Goal: Task Accomplishment & Management: Manage account settings

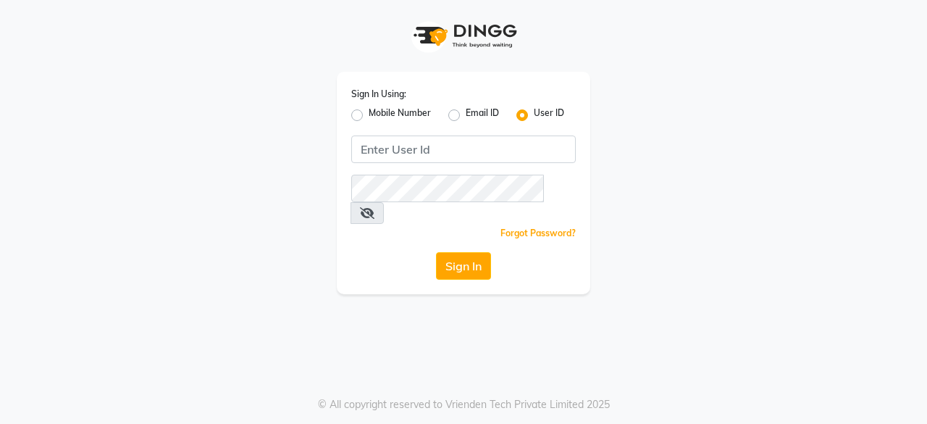
click at [20, 267] on app-login "Sign In Using: Mobile Number Email ID User ID Remember me Forgot Password? Sign…" at bounding box center [463, 147] width 927 height 294
click at [65, 256] on div "Sign In Using: Mobile Number Email ID User ID Remember me Forgot Password? Sign…" at bounding box center [464, 147] width 826 height 294
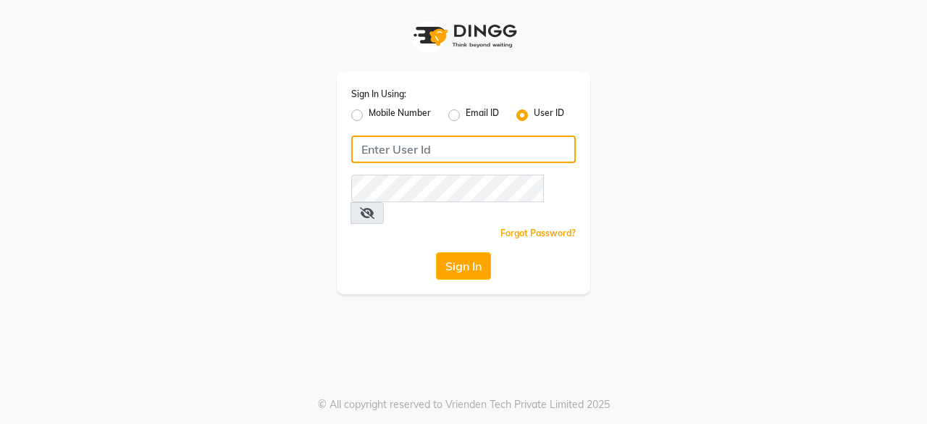
click at [435, 154] on input "Username" at bounding box center [463, 149] width 225 height 28
click at [435, 154] on input "HE" at bounding box center [463, 149] width 225 height 28
type input "H"
type input "headlockspb"
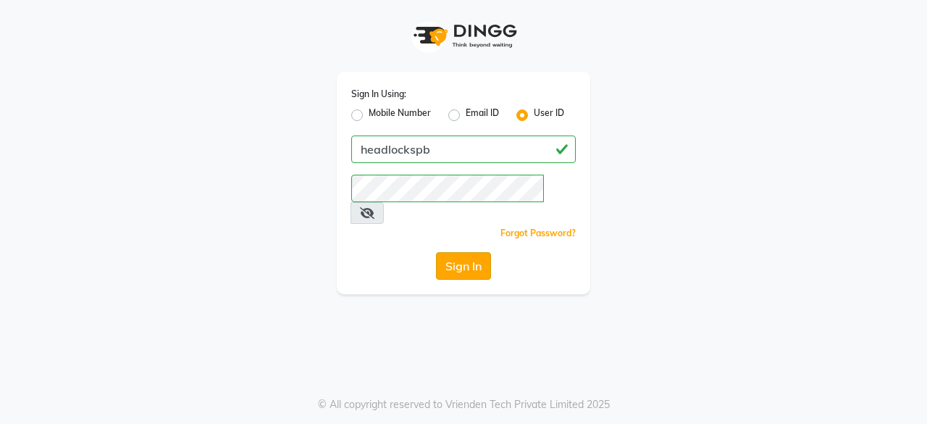
click at [460, 257] on button "Sign In" at bounding box center [463, 266] width 55 height 28
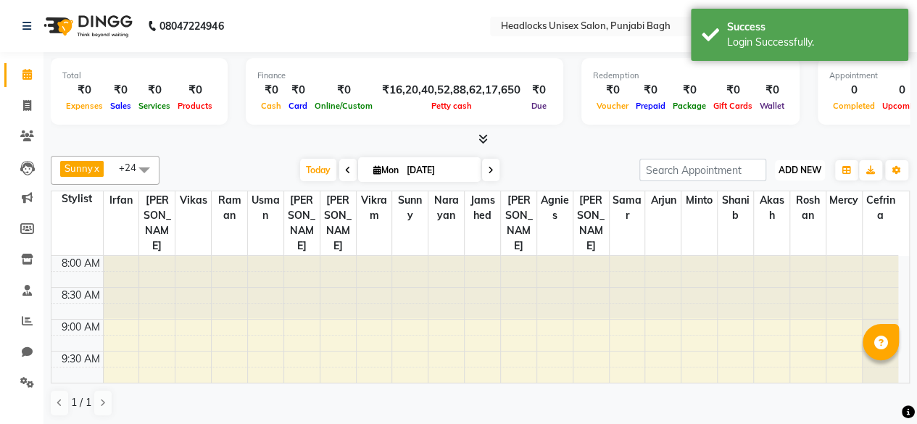
click at [799, 171] on span "ADD NEW" at bounding box center [799, 169] width 43 height 11
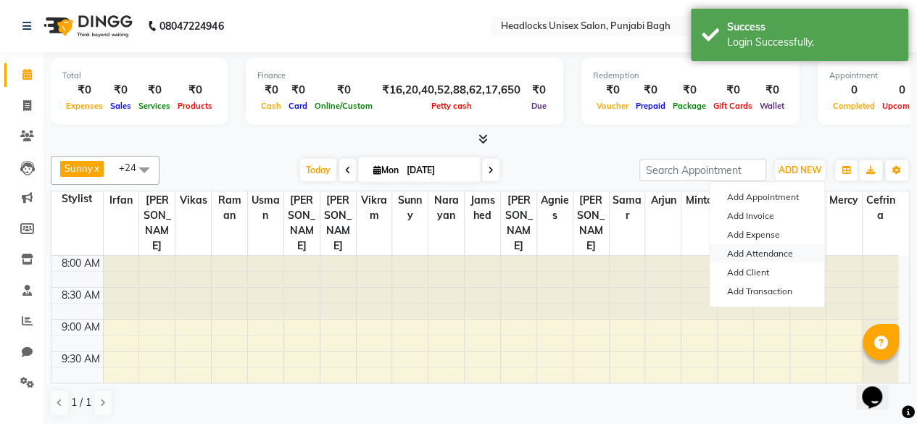
click at [749, 254] on link "Add Attendance" at bounding box center [766, 253] width 114 height 19
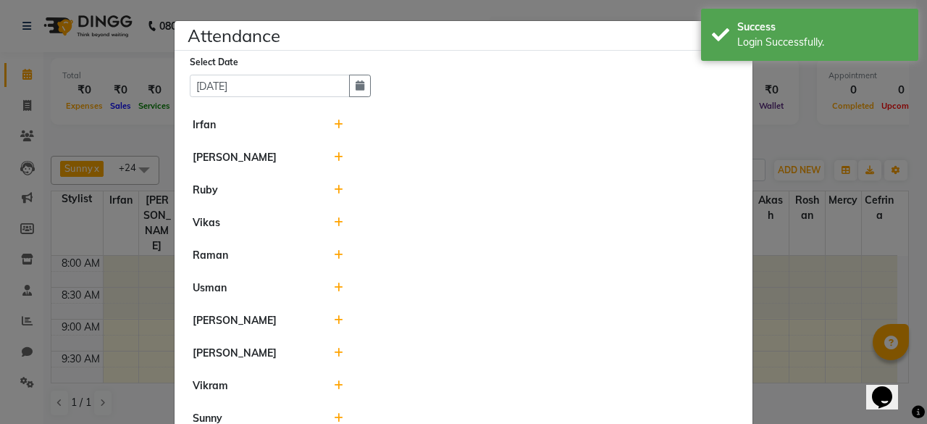
click at [334, 125] on icon at bounding box center [338, 125] width 9 height 10
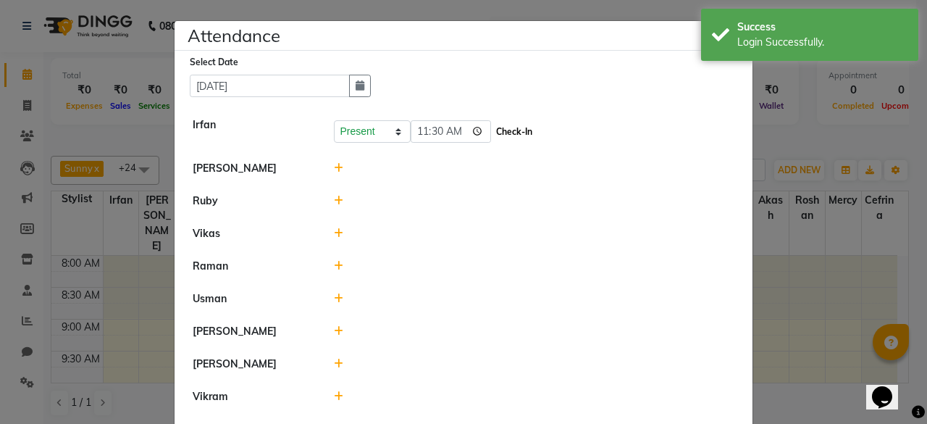
click at [501, 126] on button "Check-In" at bounding box center [514, 132] width 43 height 20
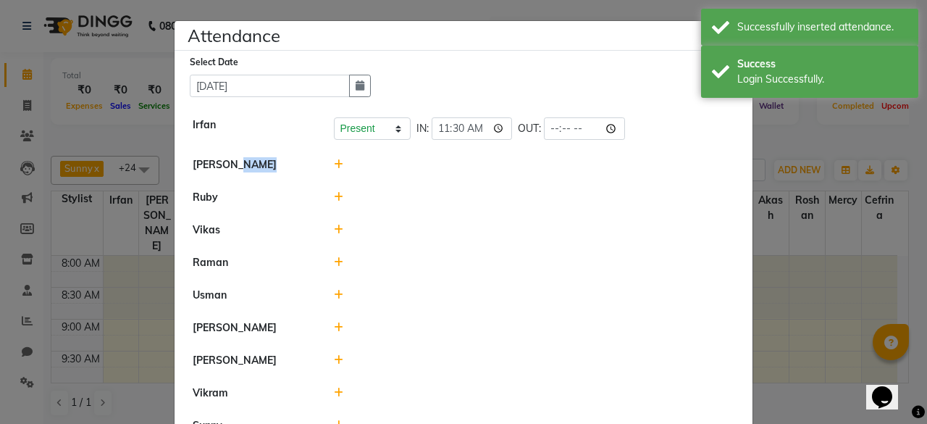
drag, startPoint x: 313, startPoint y: 167, endPoint x: 331, endPoint y: 167, distance: 18.1
click at [331, 167] on div "[PERSON_NAME]" at bounding box center [464, 164] width 564 height 15
click at [334, 167] on icon at bounding box center [338, 164] width 9 height 10
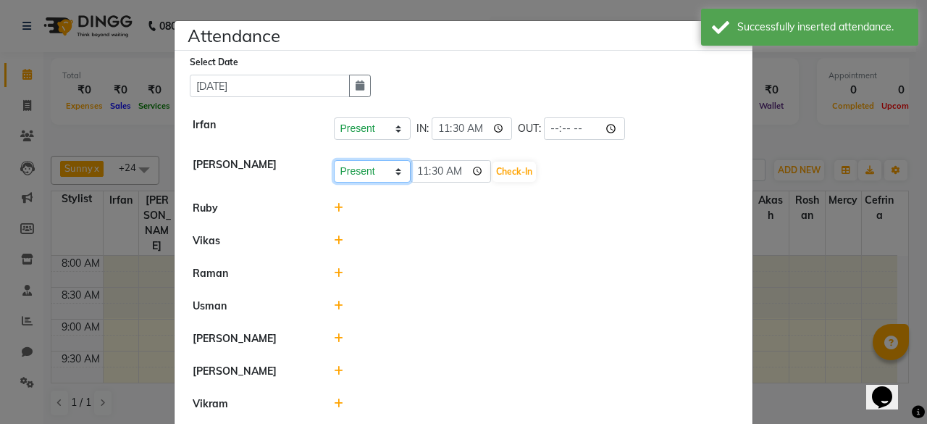
click at [354, 175] on select "Present Absent Late Half Day Weekly Off" at bounding box center [372, 171] width 77 height 22
select select "W"
click at [334, 160] on select "Present Absent Late Half Day Weekly Off" at bounding box center [372, 171] width 77 height 22
click at [417, 167] on button "Save" at bounding box center [426, 172] width 28 height 20
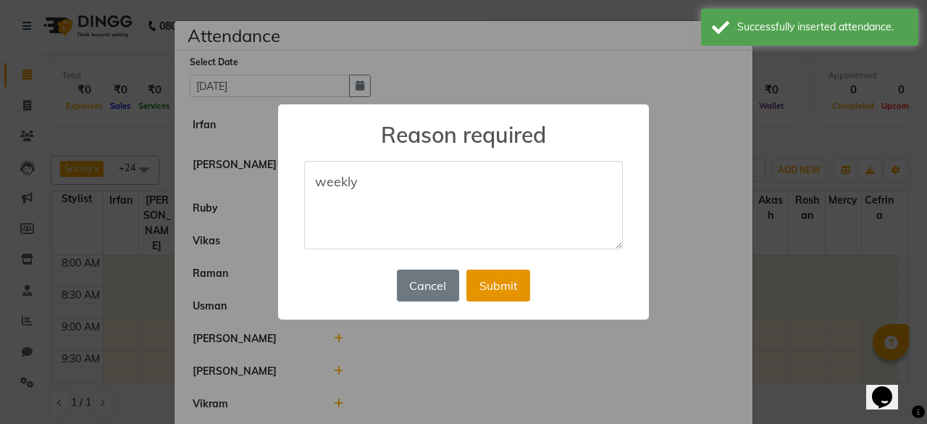
type textarea "weekly"
click at [512, 288] on button "Submit" at bounding box center [499, 286] width 64 height 32
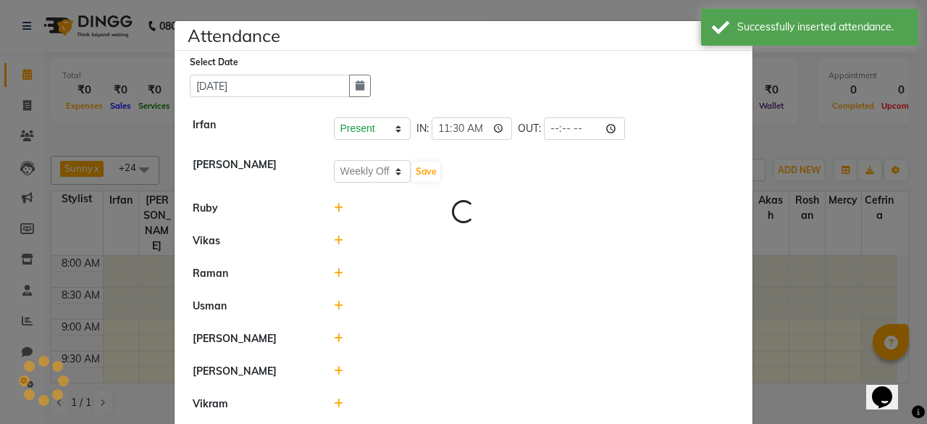
select select "W"
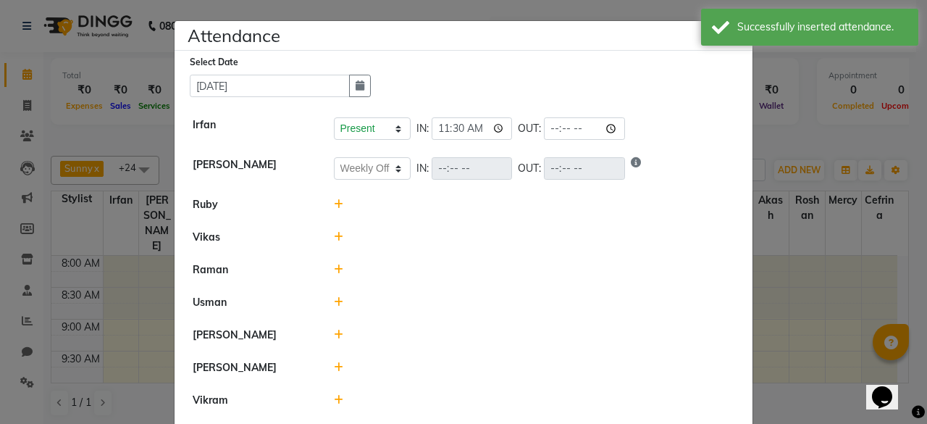
click at [334, 206] on icon at bounding box center [338, 204] width 9 height 10
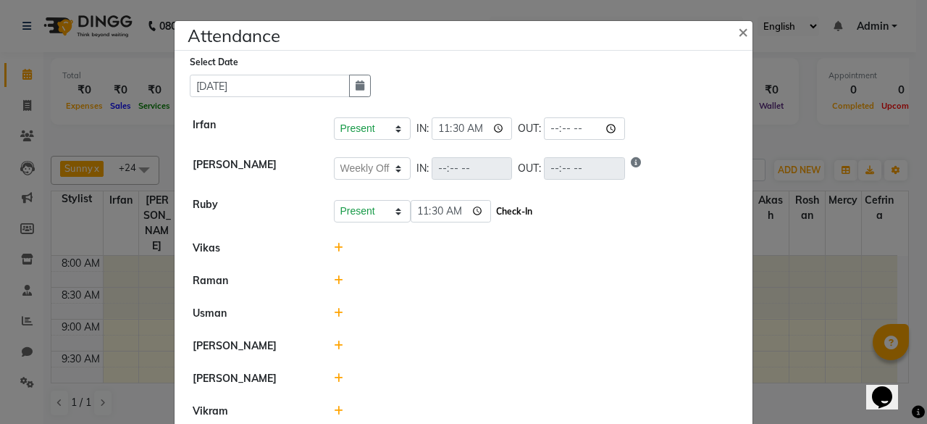
click at [510, 204] on button "Check-In" at bounding box center [514, 211] width 43 height 20
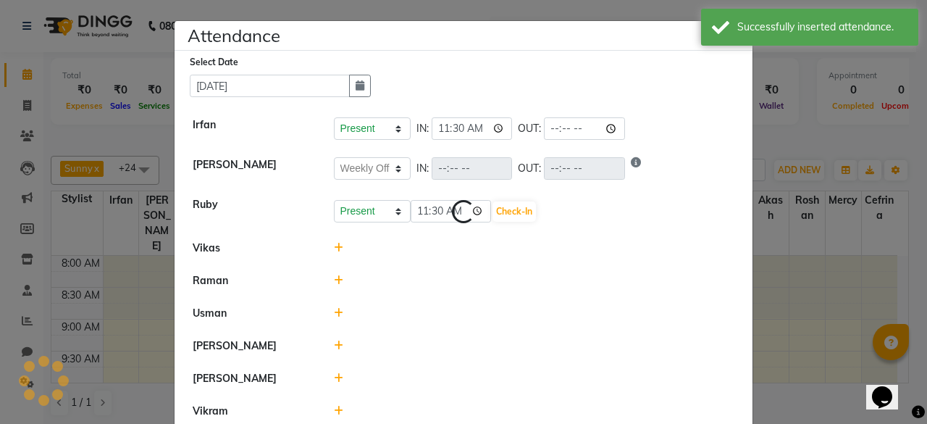
select select "W"
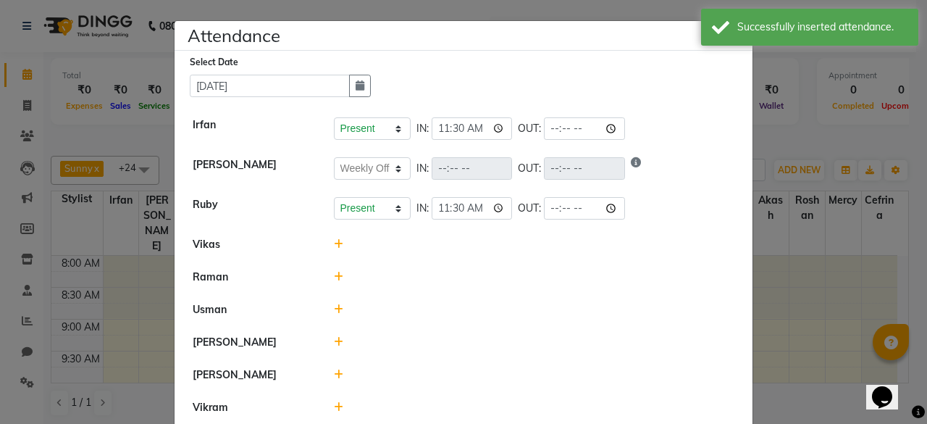
click at [334, 244] on icon at bounding box center [338, 244] width 9 height 10
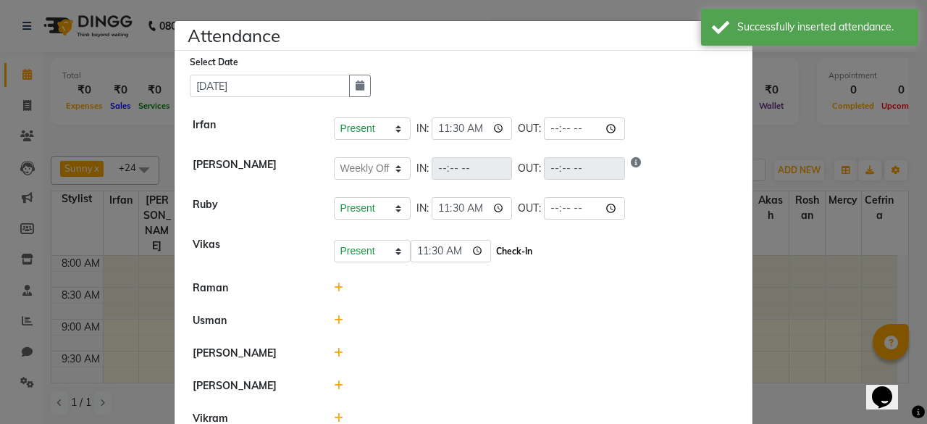
click at [531, 249] on button "Check-In" at bounding box center [514, 251] width 43 height 20
select select "W"
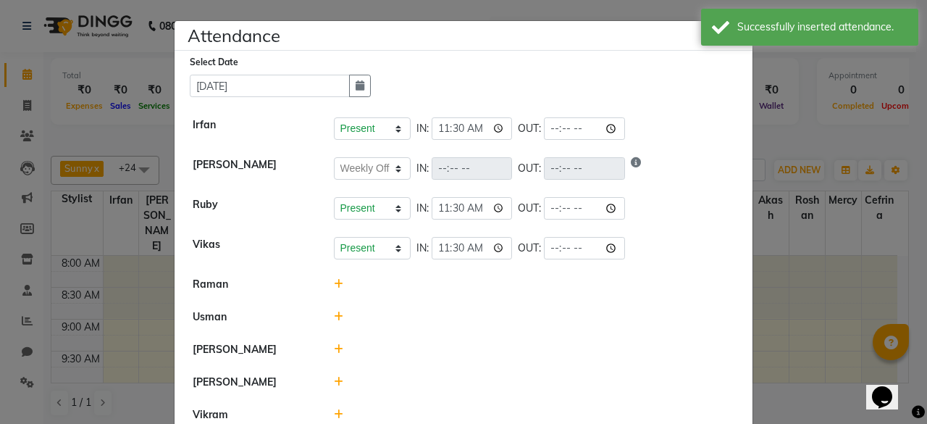
click at [336, 282] on icon at bounding box center [338, 284] width 9 height 10
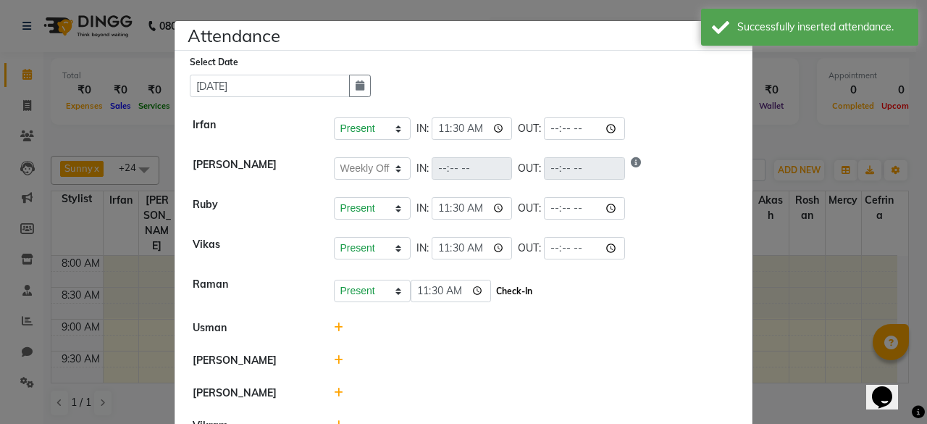
click at [523, 296] on button "Check-In" at bounding box center [514, 291] width 43 height 20
select select "W"
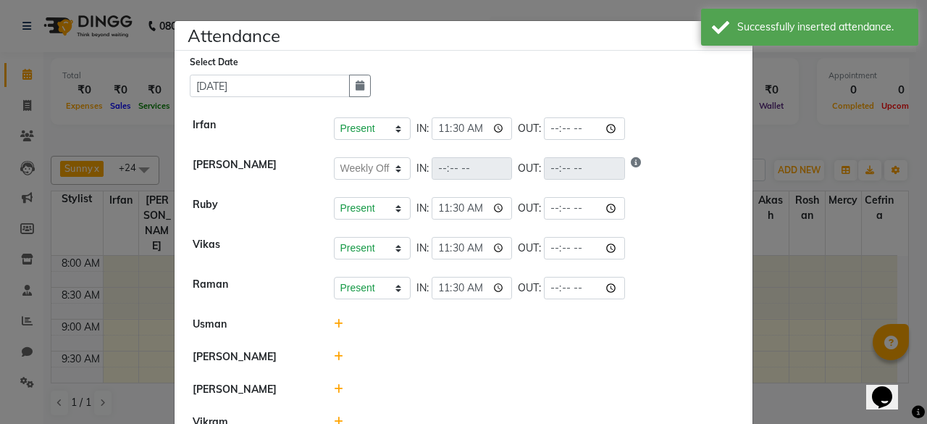
click at [334, 320] on icon at bounding box center [338, 324] width 9 height 10
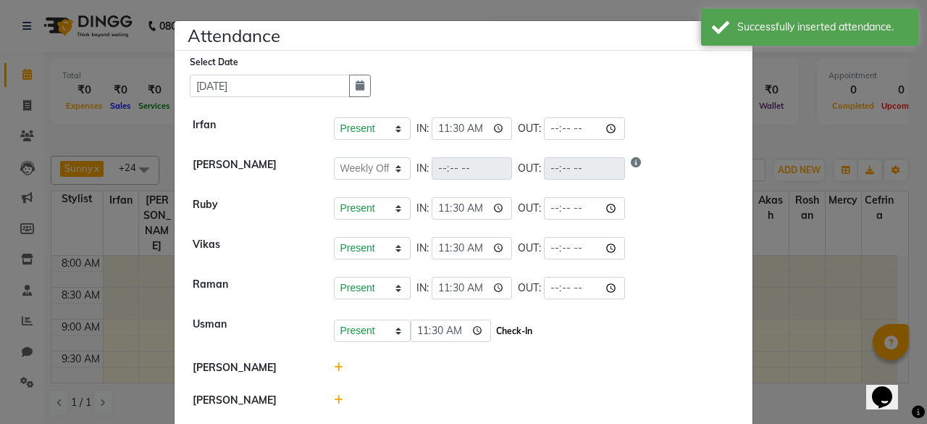
click at [496, 321] on button "Check-In" at bounding box center [514, 331] width 43 height 20
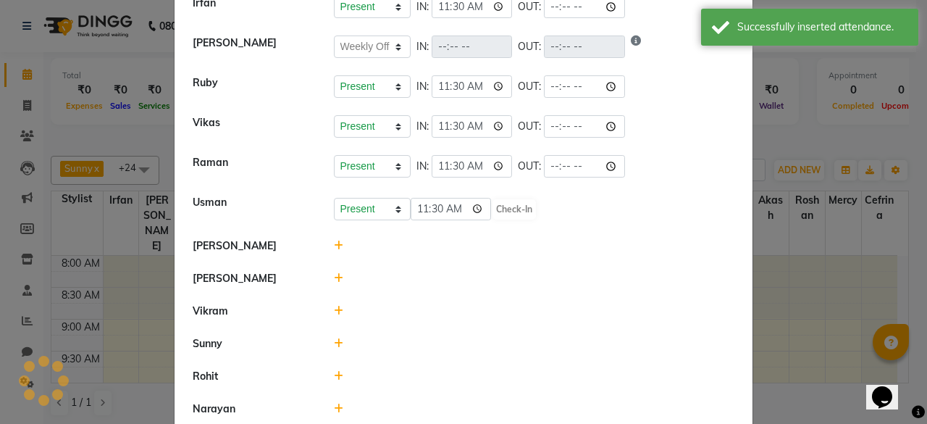
select select "W"
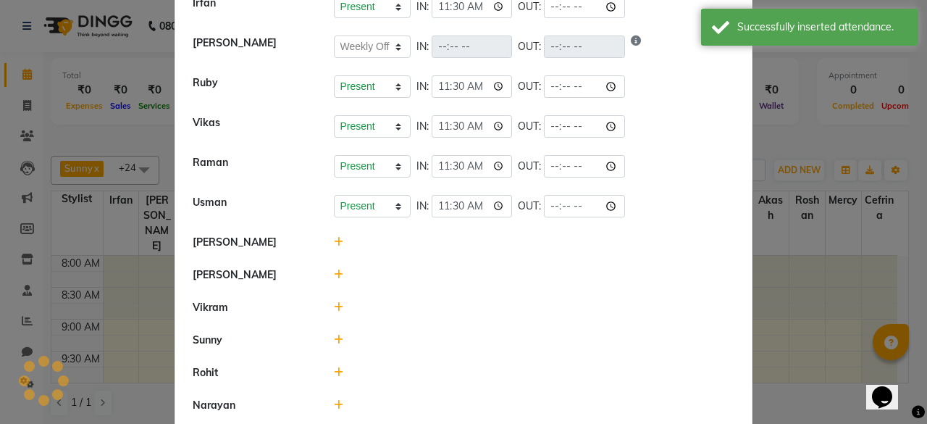
scroll to position [145, 0]
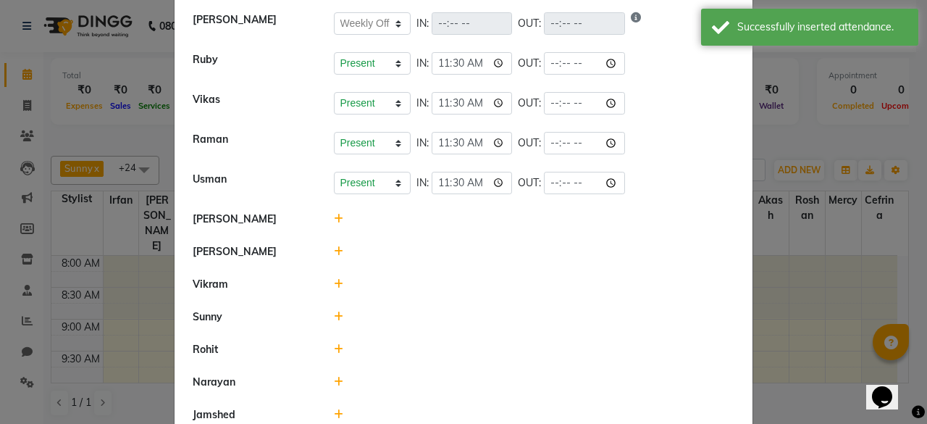
click at [334, 250] on icon at bounding box center [338, 251] width 9 height 10
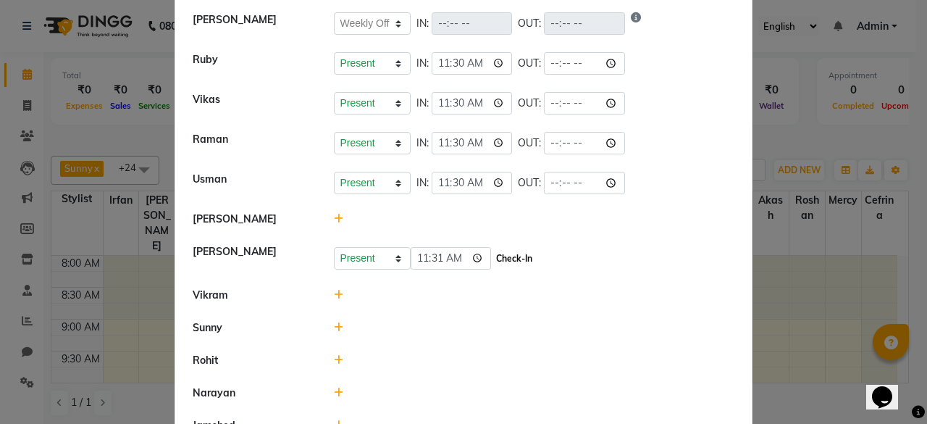
click at [503, 259] on button "Check-In" at bounding box center [514, 259] width 43 height 20
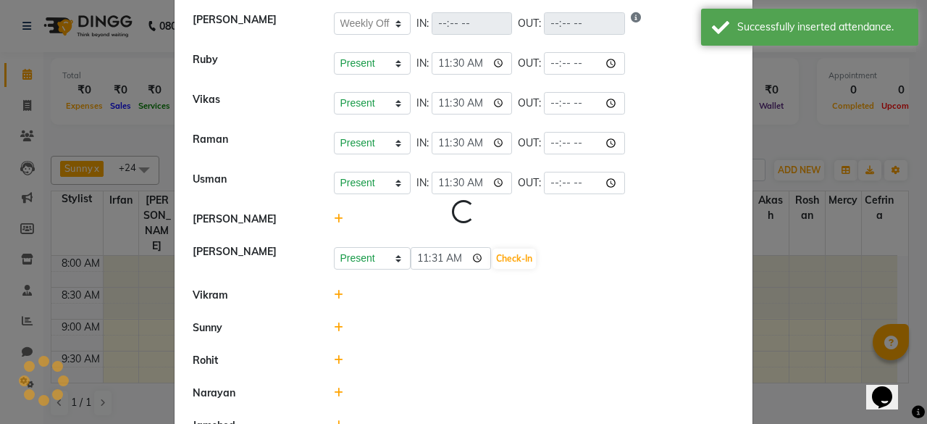
select select "W"
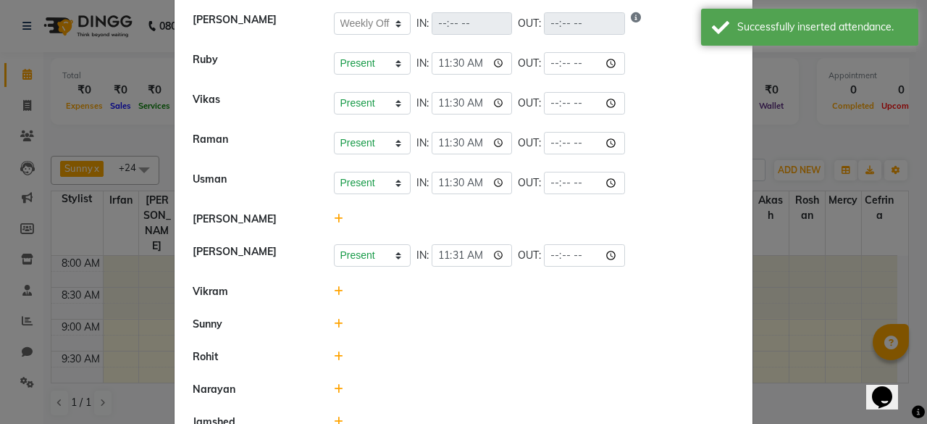
click at [335, 286] on icon at bounding box center [338, 291] width 9 height 10
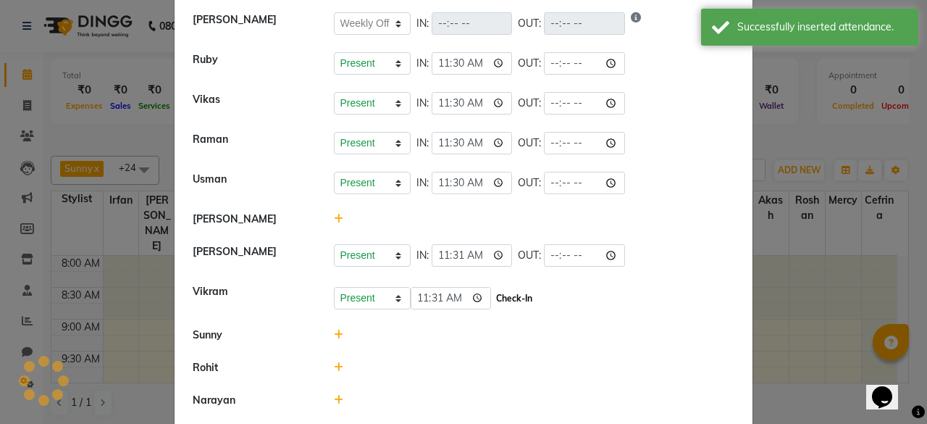
click at [499, 293] on button "Check-In" at bounding box center [514, 298] width 43 height 20
select select "W"
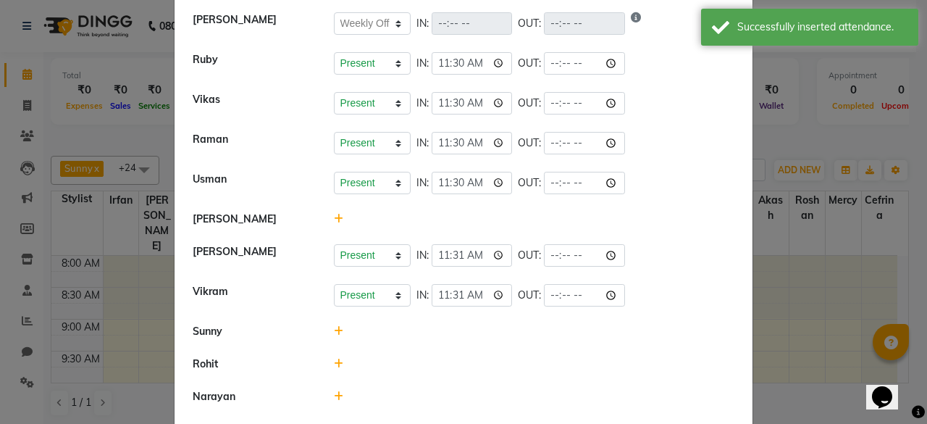
click at [326, 327] on div at bounding box center [534, 331] width 423 height 15
click at [334, 327] on icon at bounding box center [338, 331] width 9 height 10
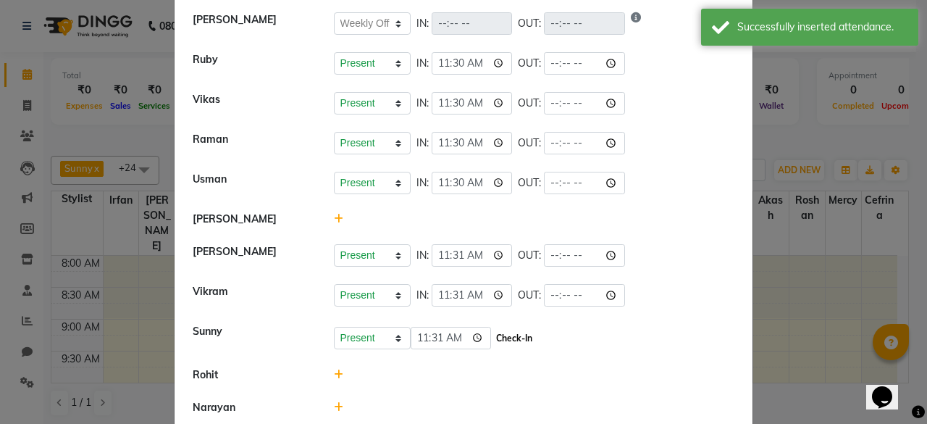
click at [497, 339] on button "Check-In" at bounding box center [514, 338] width 43 height 20
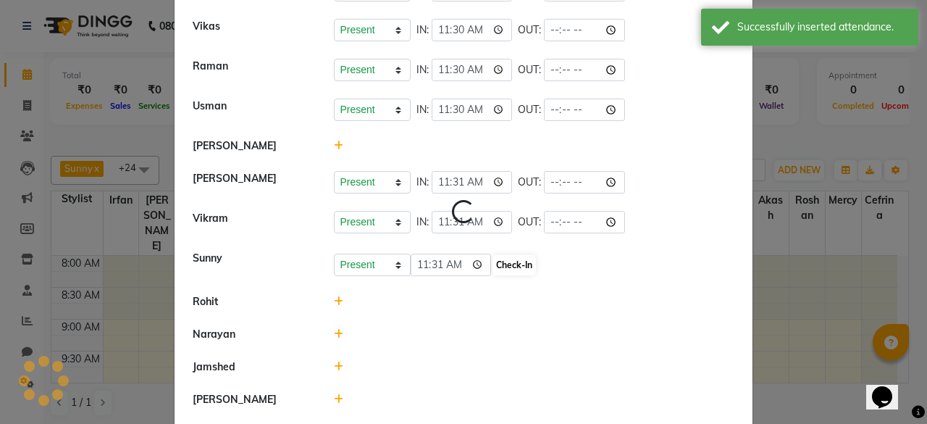
select select "W"
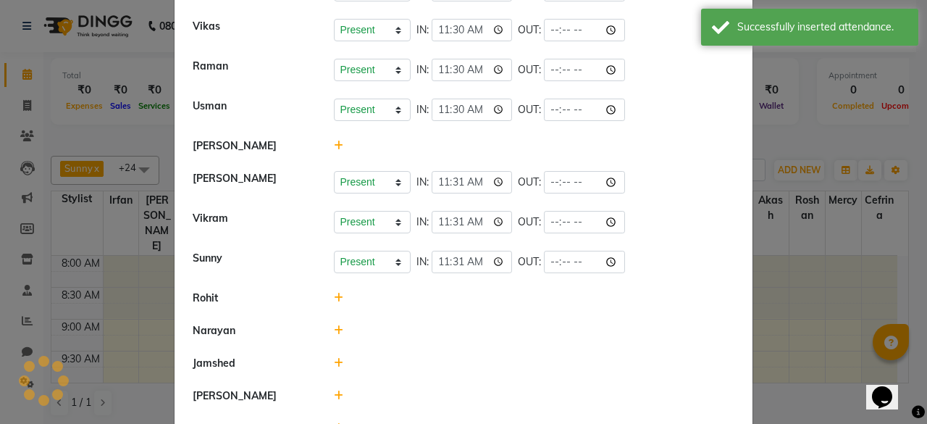
scroll to position [219, 0]
click at [334, 292] on icon at bounding box center [338, 297] width 9 height 10
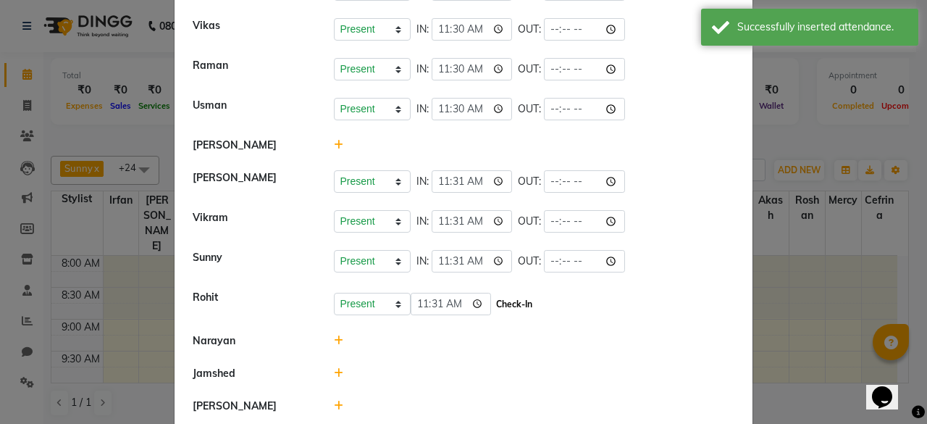
click at [506, 304] on button "Check-In" at bounding box center [514, 304] width 43 height 20
select select "W"
click at [334, 333] on icon at bounding box center [338, 337] width 9 height 10
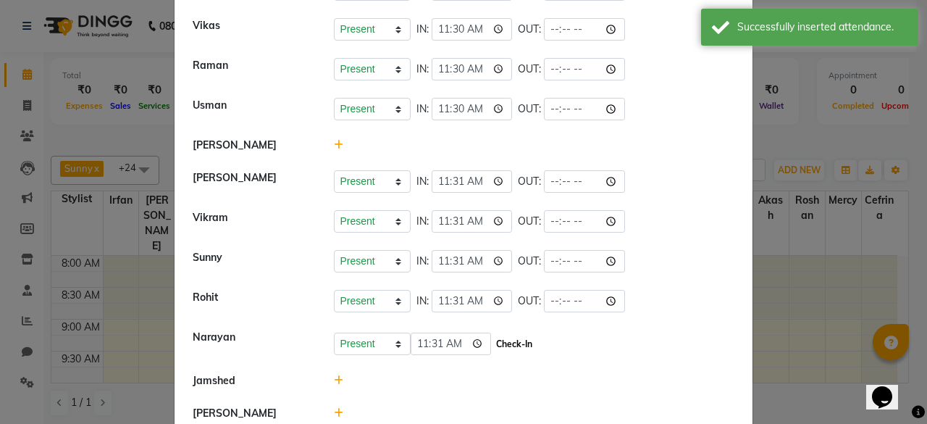
click at [507, 340] on button "Check-In" at bounding box center [514, 344] width 43 height 20
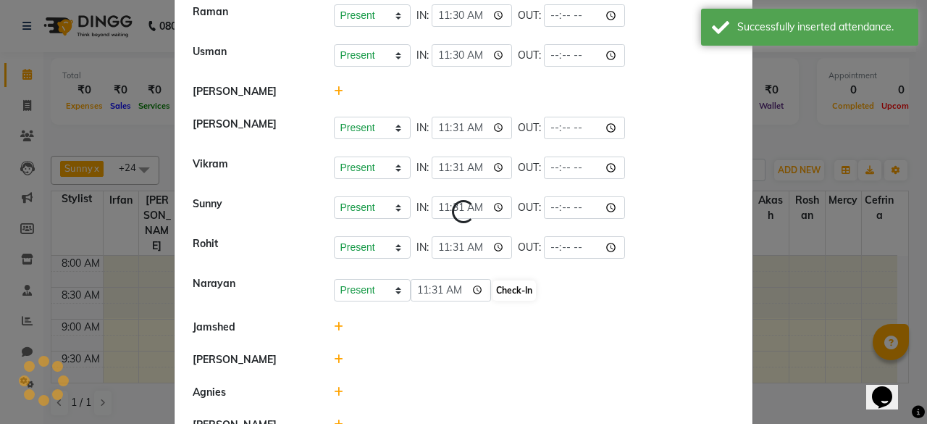
select select "W"
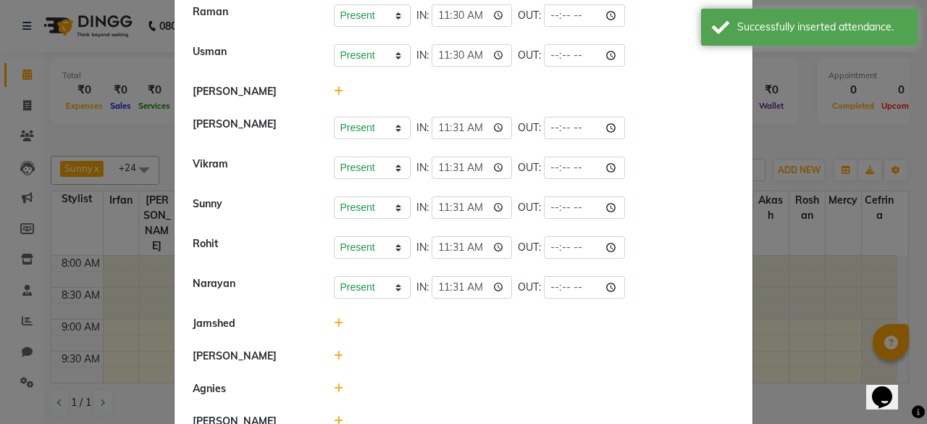
scroll to position [275, 0]
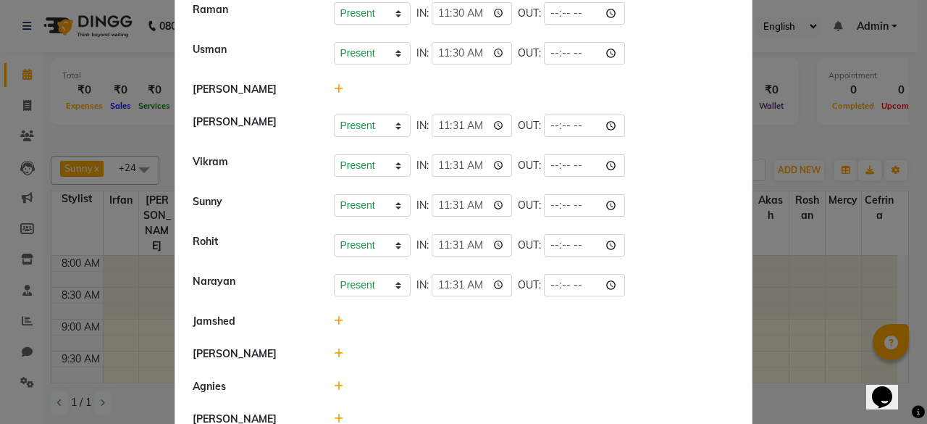
click at [334, 321] on icon at bounding box center [338, 321] width 9 height 10
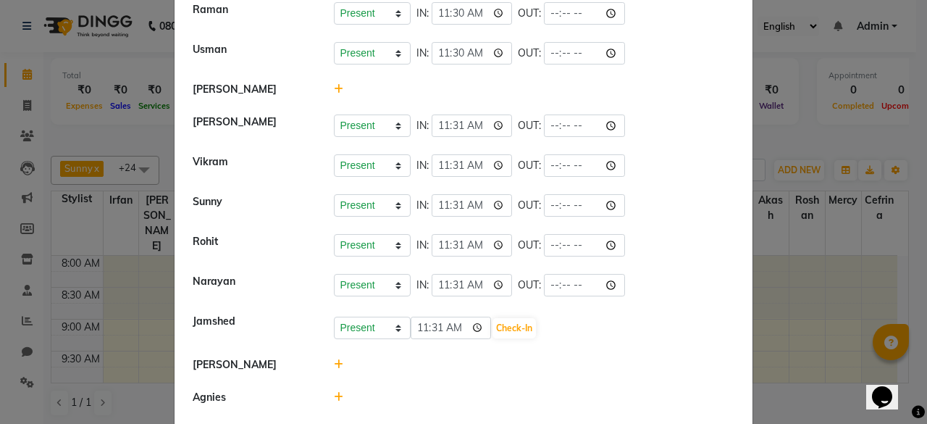
click at [334, 321] on select "Present Absent Late Half Day Weekly Off" at bounding box center [372, 328] width 77 height 22
click at [530, 322] on button "Check-In" at bounding box center [514, 328] width 43 height 20
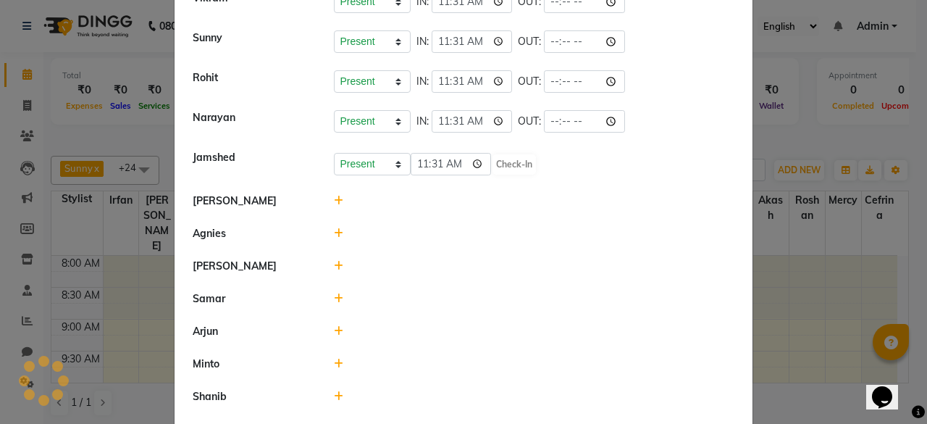
scroll to position [449, 0]
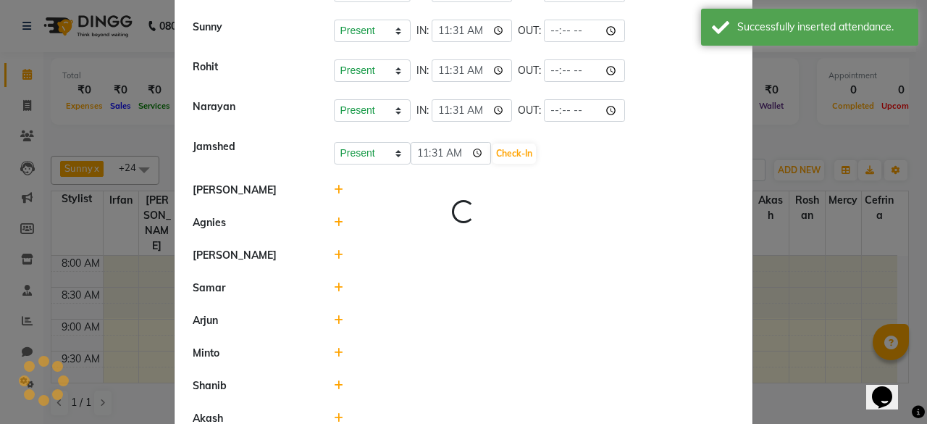
select select "W"
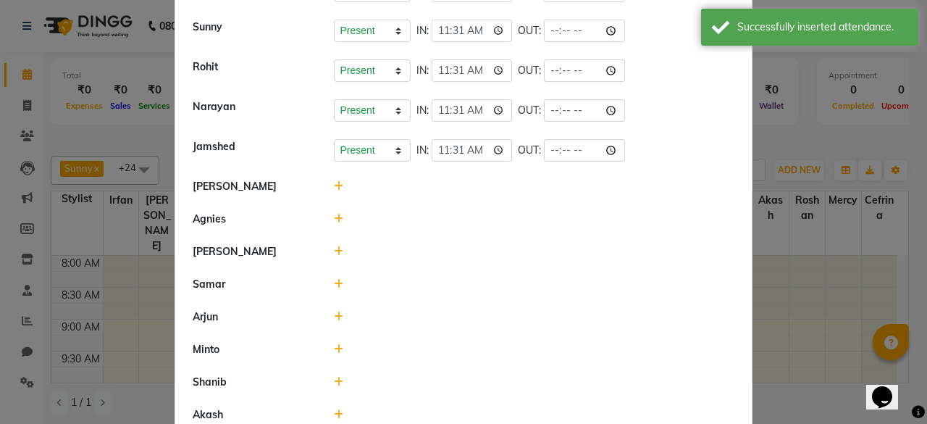
click at [340, 158] on li "Jamshed Present Absent Late Half Day Weekly Off IN: 11:31 OUT:" at bounding box center [463, 150] width 571 height 41
click at [355, 147] on select "Present Absent Late Half Day Weekly Off" at bounding box center [372, 150] width 77 height 22
select select "W"
click at [334, 139] on select "Present Absent Late Half Day Weekly Off" at bounding box center [372, 150] width 77 height 22
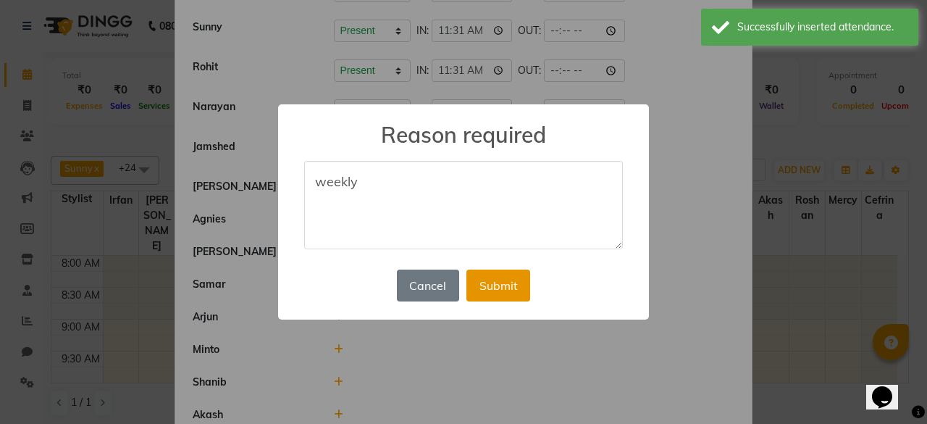
type textarea "weekly"
click at [501, 285] on button "Submit" at bounding box center [499, 286] width 64 height 32
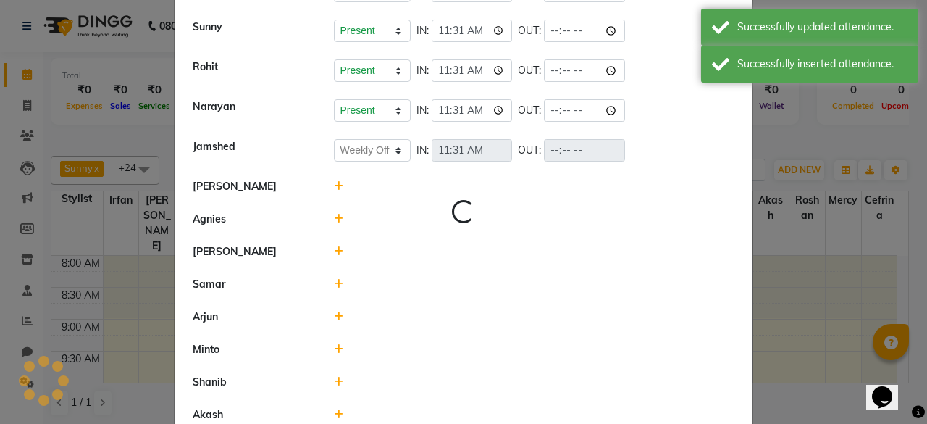
scroll to position [0, 0]
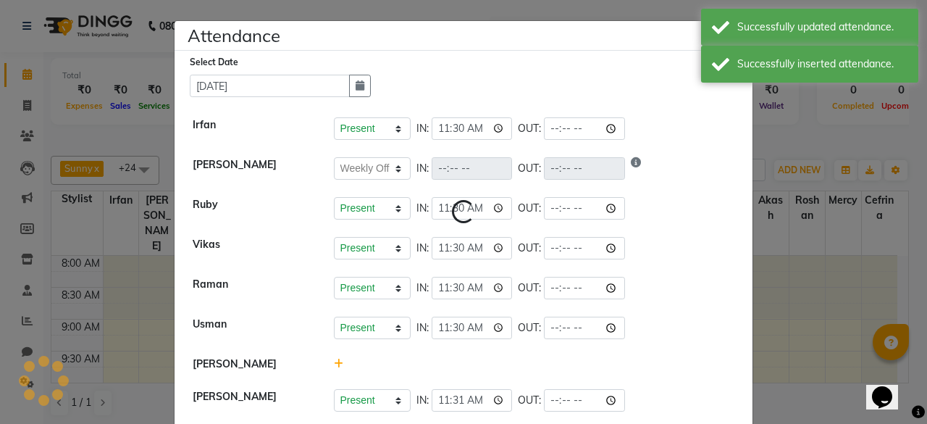
select select "W"
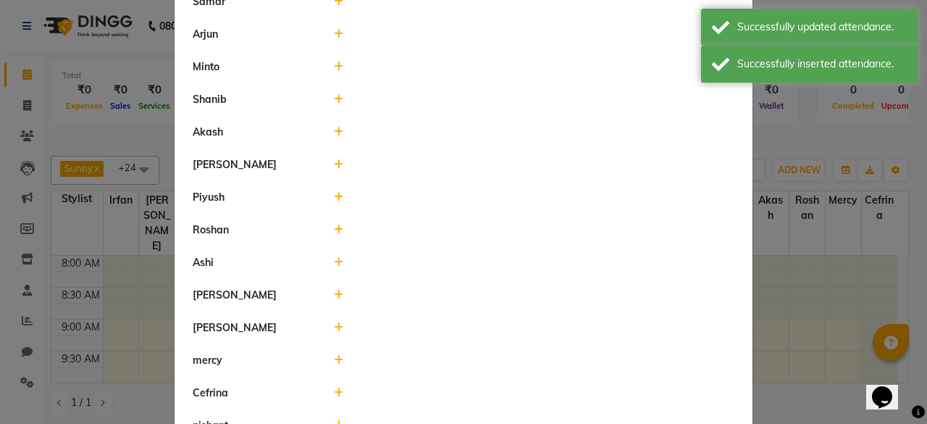
scroll to position [732, 0]
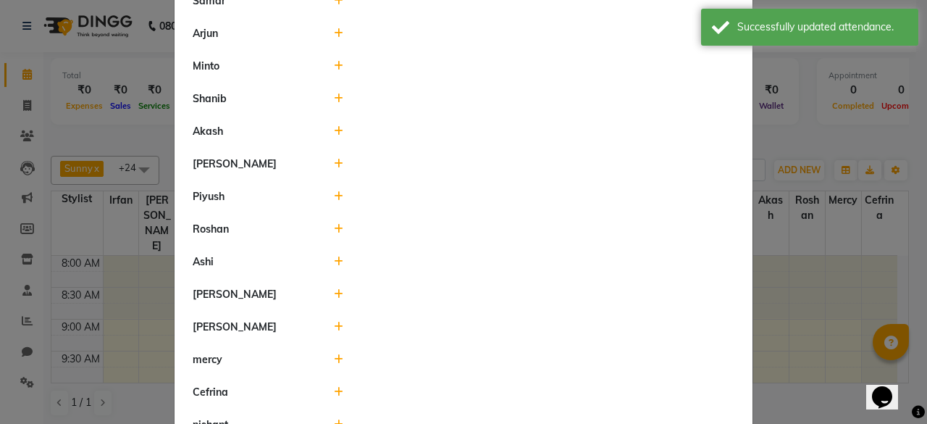
click at [334, 159] on icon at bounding box center [338, 164] width 9 height 10
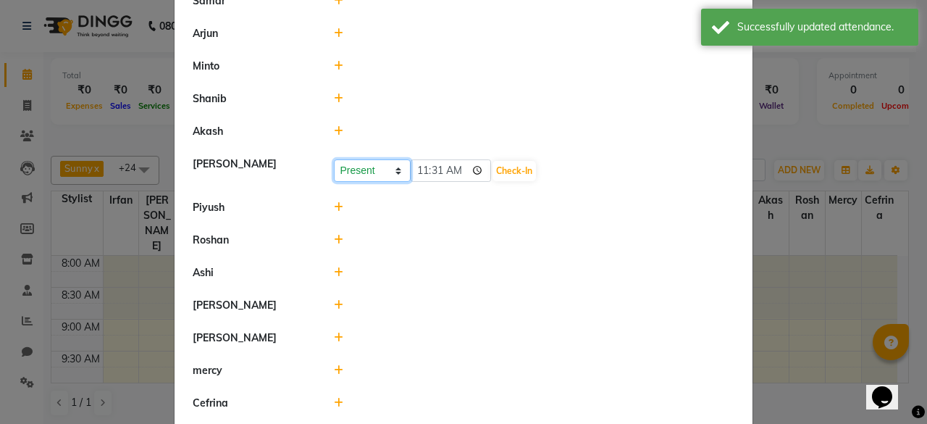
click at [344, 162] on select "Present Absent Late Half Day Weekly Off" at bounding box center [372, 170] width 77 height 22
select select "W"
click at [334, 159] on select "Present Absent Late Half Day Weekly Off" at bounding box center [372, 170] width 77 height 22
click at [417, 161] on button "Save" at bounding box center [426, 171] width 28 height 20
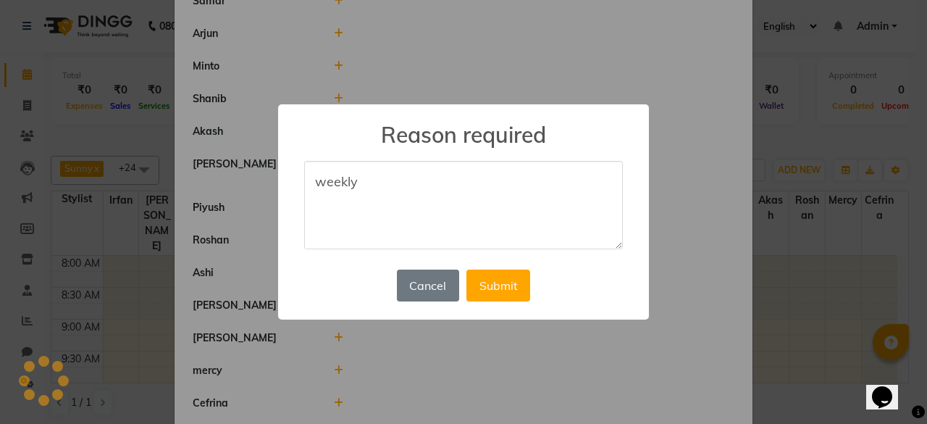
type textarea "weekly"
drag, startPoint x: 488, startPoint y: 266, endPoint x: 493, endPoint y: 280, distance: 14.7
click at [493, 280] on div "Cancel No Submit" at bounding box center [463, 285] width 141 height 39
click at [493, 280] on button "Submit" at bounding box center [499, 286] width 64 height 32
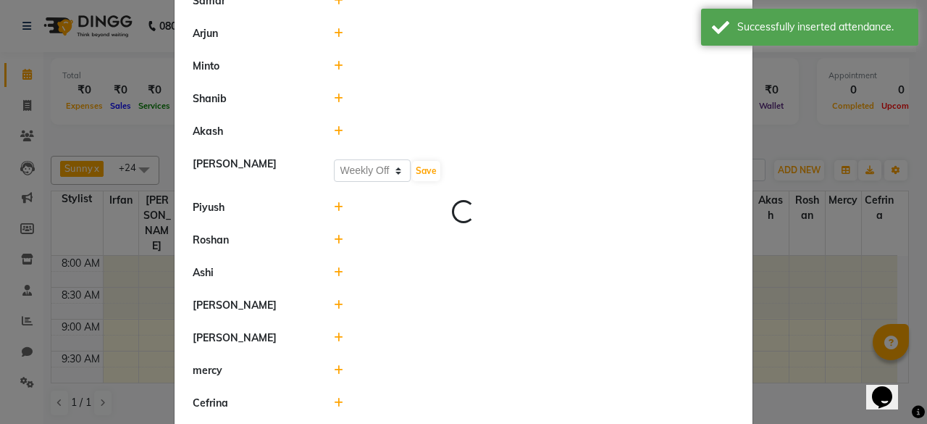
select select "W"
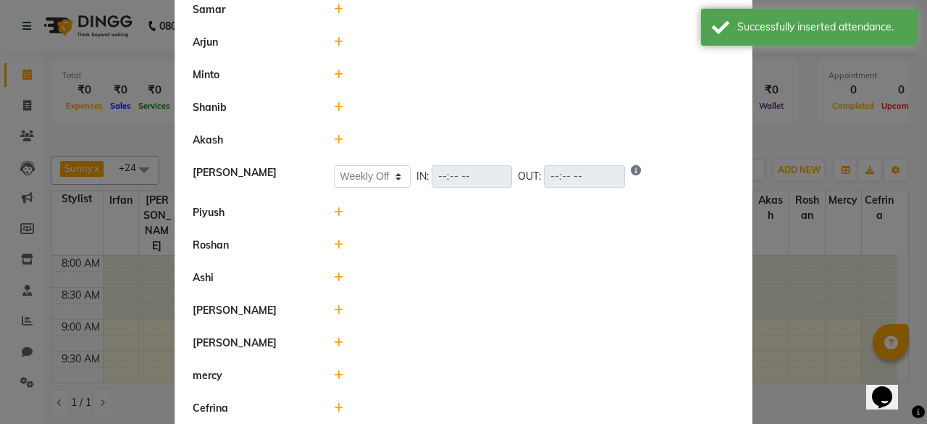
scroll to position [788, 0]
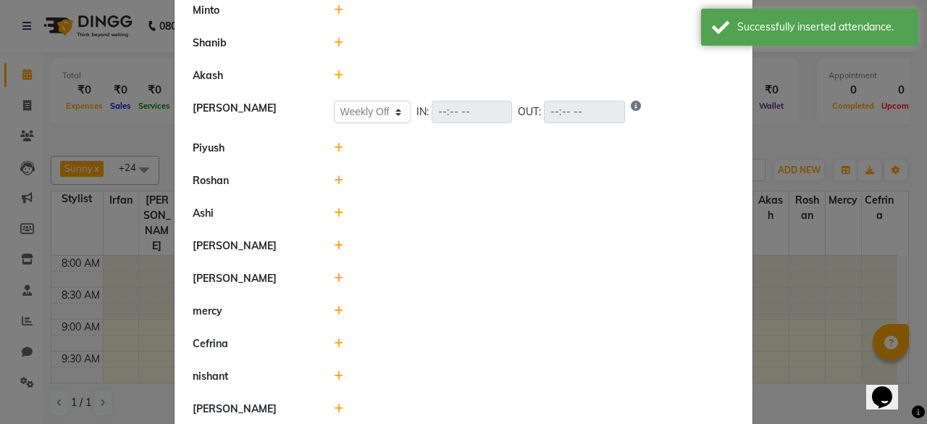
click at [333, 180] on div at bounding box center [534, 180] width 423 height 15
click at [334, 175] on icon at bounding box center [338, 180] width 9 height 10
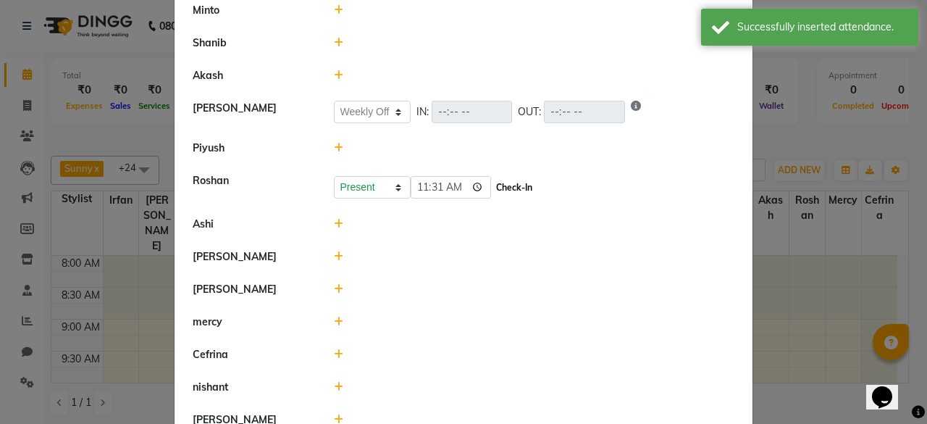
click at [525, 180] on button "Check-In" at bounding box center [514, 188] width 43 height 20
select select "W"
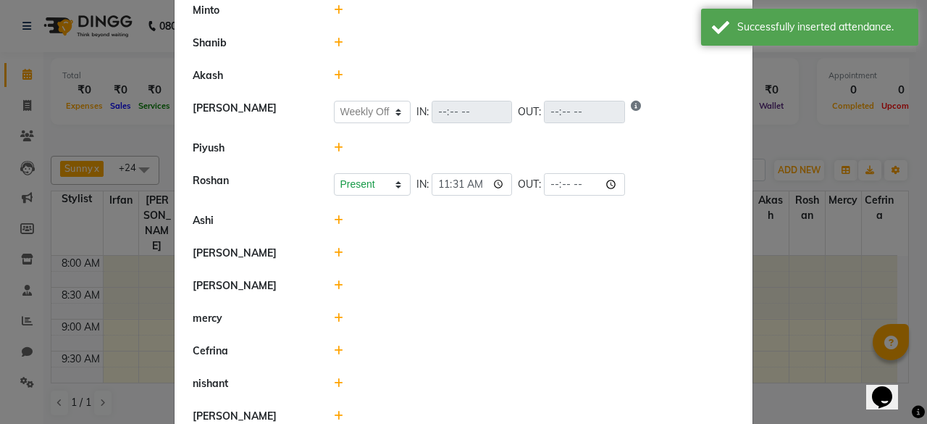
click at [334, 215] on icon at bounding box center [338, 220] width 9 height 10
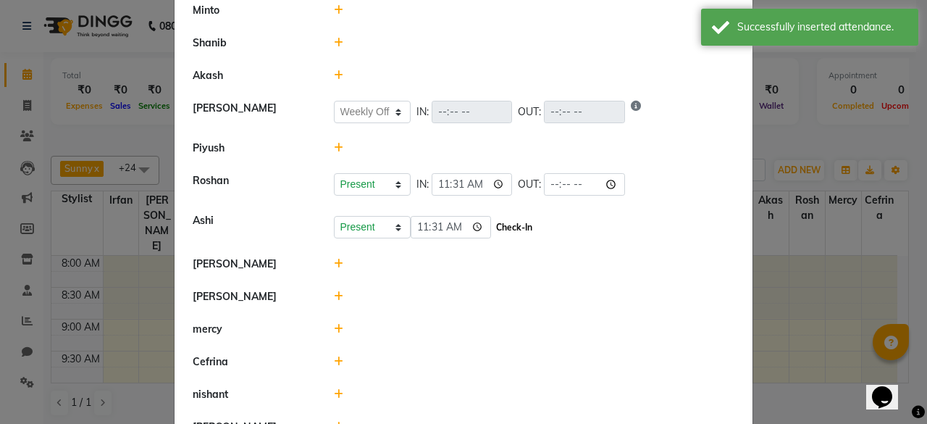
click at [509, 225] on button "Check-In" at bounding box center [514, 227] width 43 height 20
select select "W"
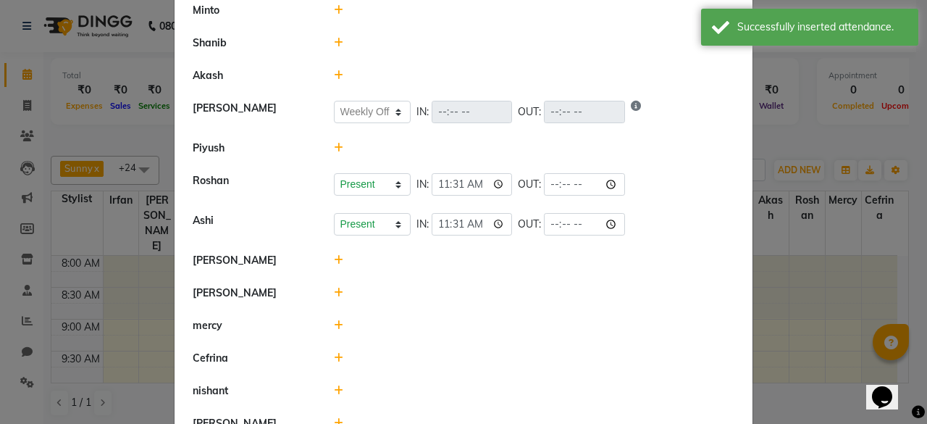
click at [334, 255] on icon at bounding box center [338, 260] width 9 height 10
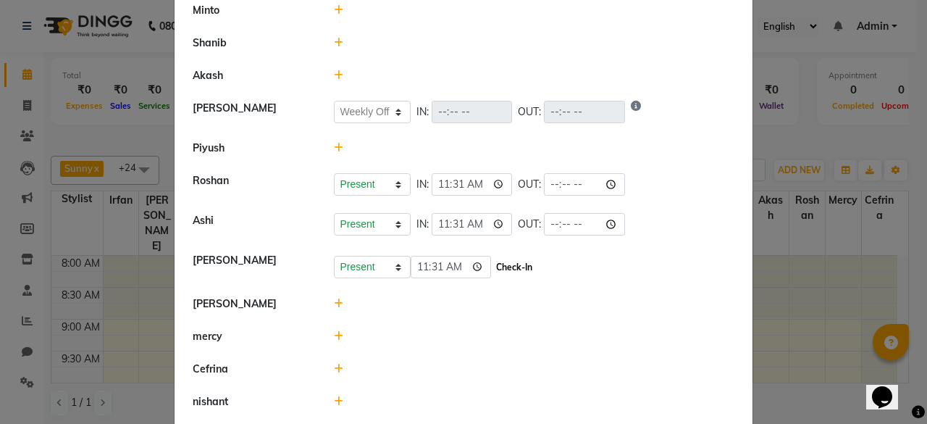
click at [507, 257] on button "Check-In" at bounding box center [514, 267] width 43 height 20
select select "W"
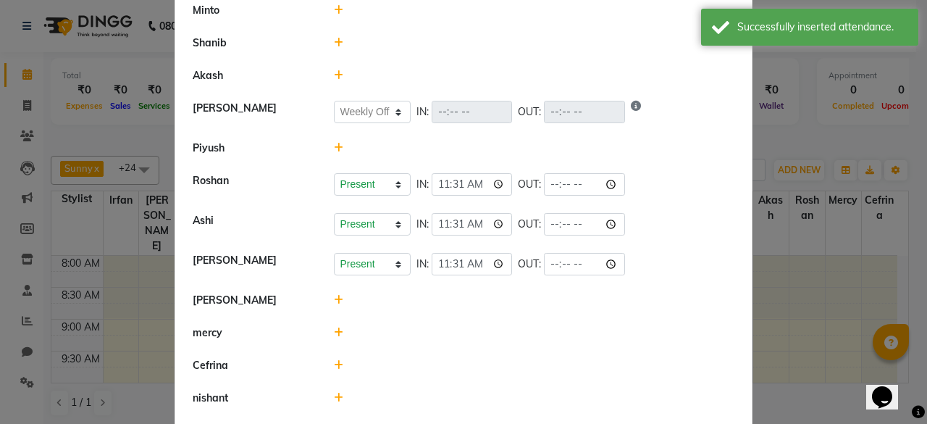
click at [334, 295] on icon at bounding box center [338, 300] width 9 height 10
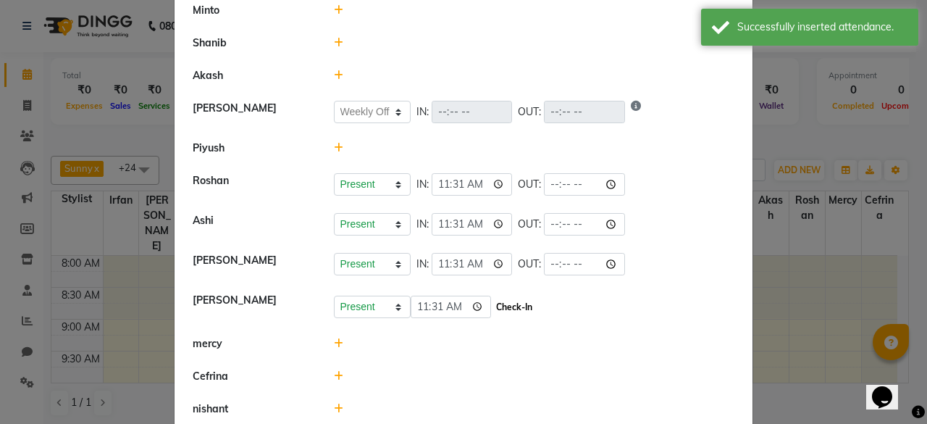
click at [493, 306] on button "Check-In" at bounding box center [514, 307] width 43 height 20
select select "W"
click at [334, 335] on icon at bounding box center [338, 340] width 9 height 10
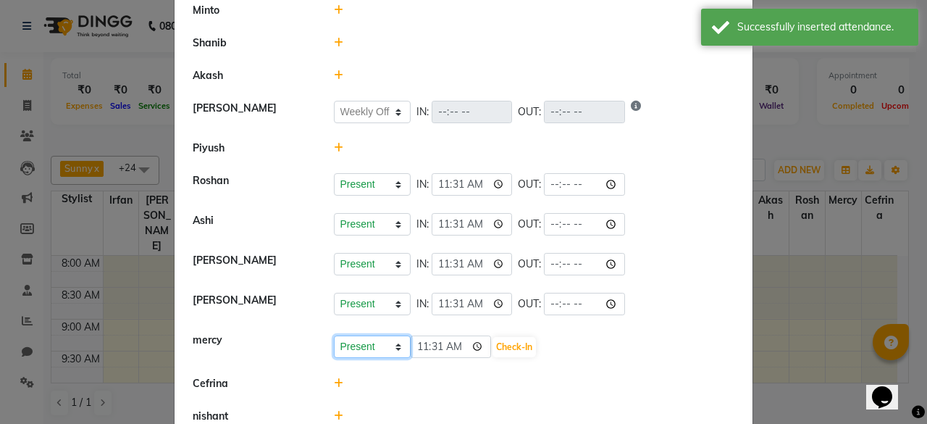
click at [334, 335] on select "Present Absent Late Half Day Weekly Off" at bounding box center [372, 346] width 77 height 22
click at [546, 338] on div "Present Absent Late Half Day Weekly Off 11:31 Check-In" at bounding box center [534, 346] width 401 height 23
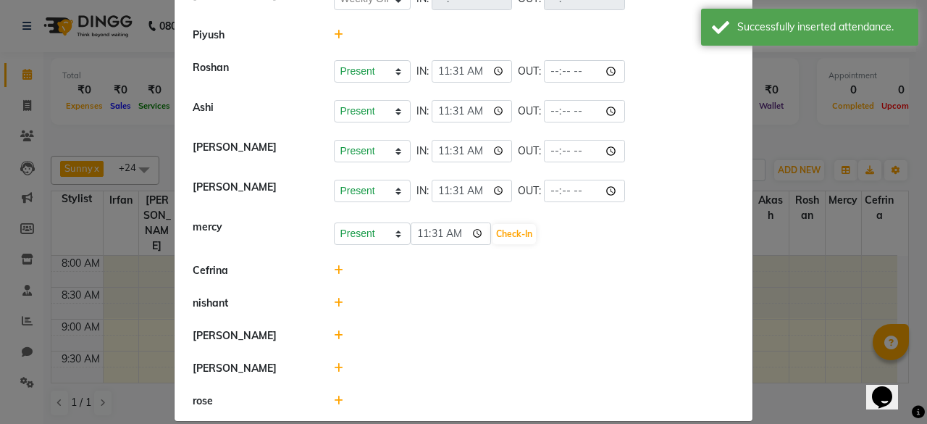
scroll to position [911, 0]
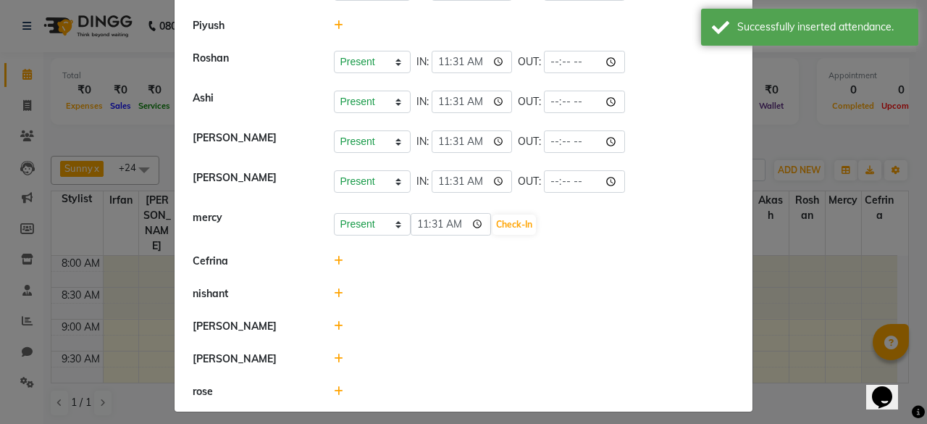
click at [334, 288] on icon at bounding box center [338, 293] width 9 height 10
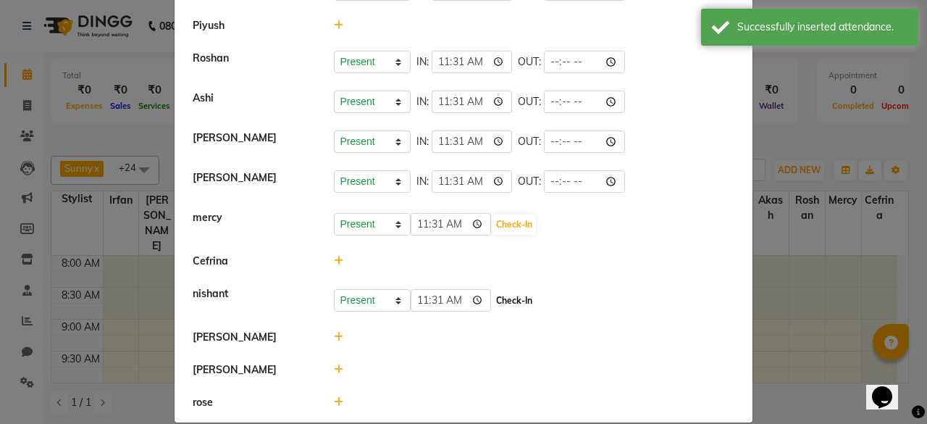
click at [513, 291] on button "Check-In" at bounding box center [514, 301] width 43 height 20
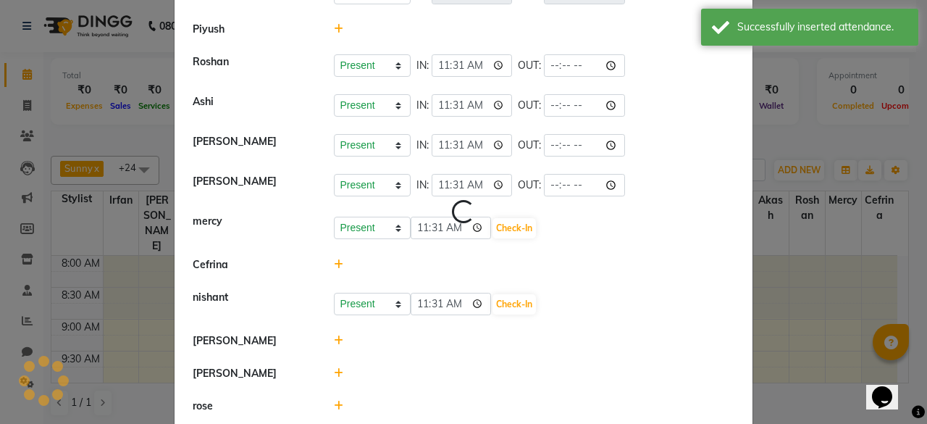
select select "W"
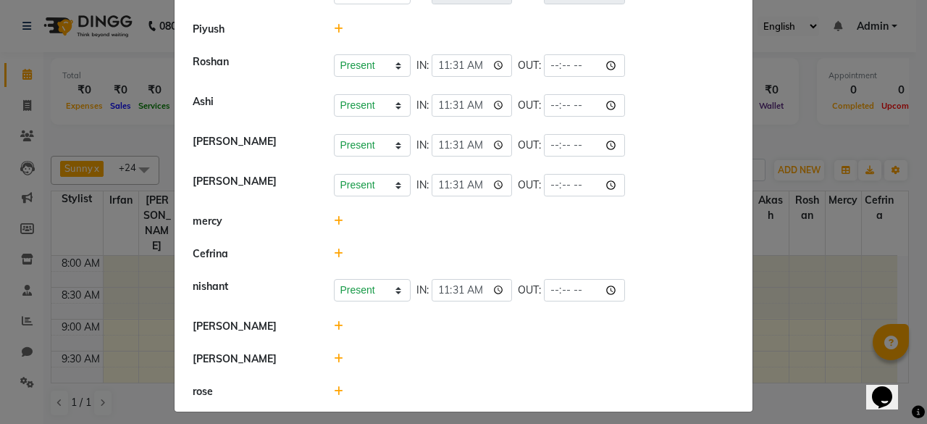
click at [338, 319] on div at bounding box center [534, 326] width 423 height 15
click at [345, 319] on div at bounding box center [534, 326] width 423 height 15
click at [334, 321] on icon at bounding box center [338, 326] width 9 height 10
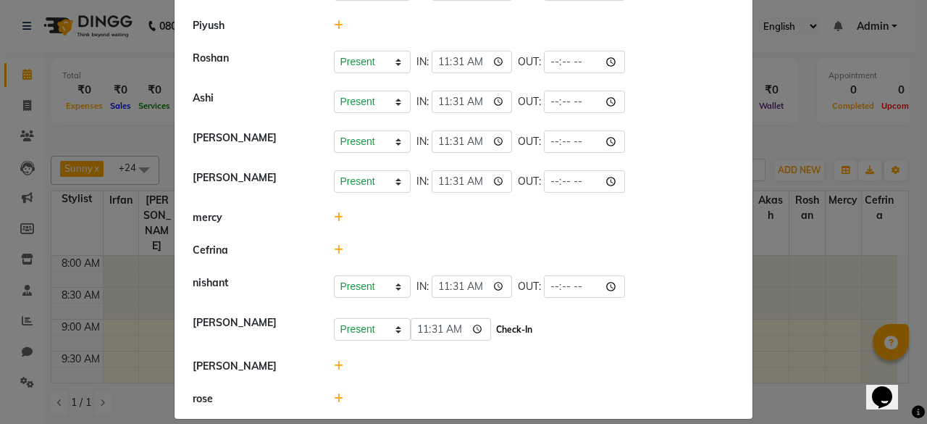
click at [493, 325] on button "Check-In" at bounding box center [514, 330] width 43 height 20
select select "W"
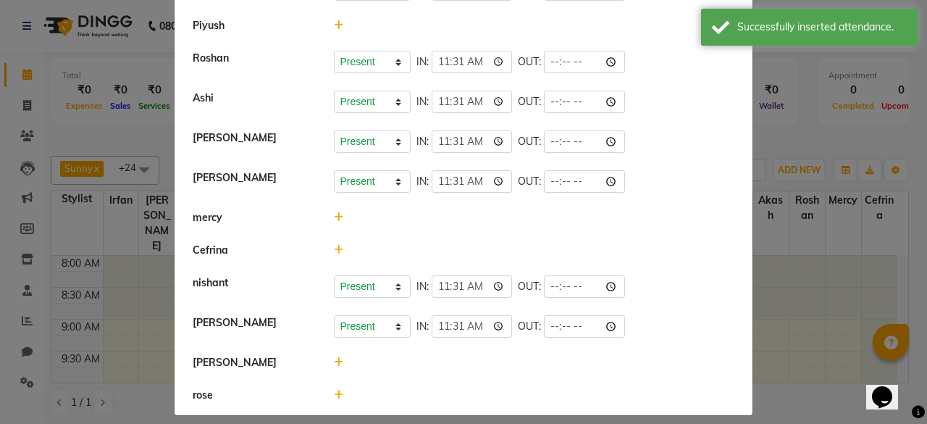
click at [336, 357] on icon at bounding box center [338, 362] width 9 height 10
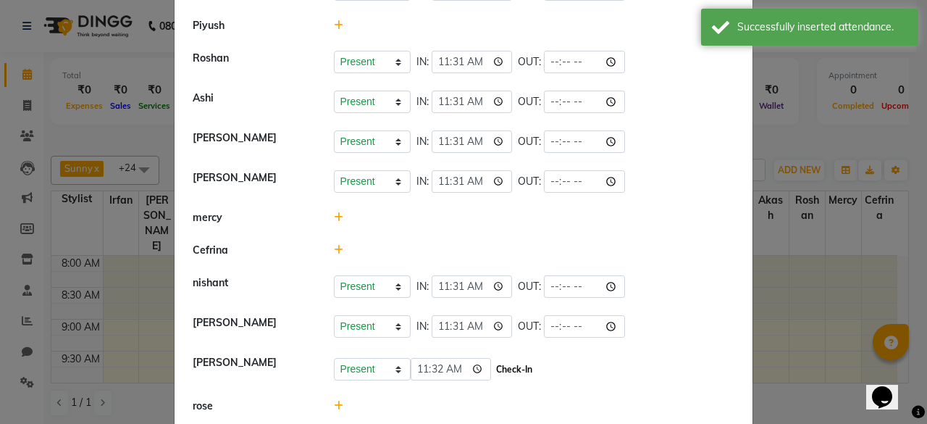
click at [499, 359] on button "Check-In" at bounding box center [514, 369] width 43 height 20
select select "W"
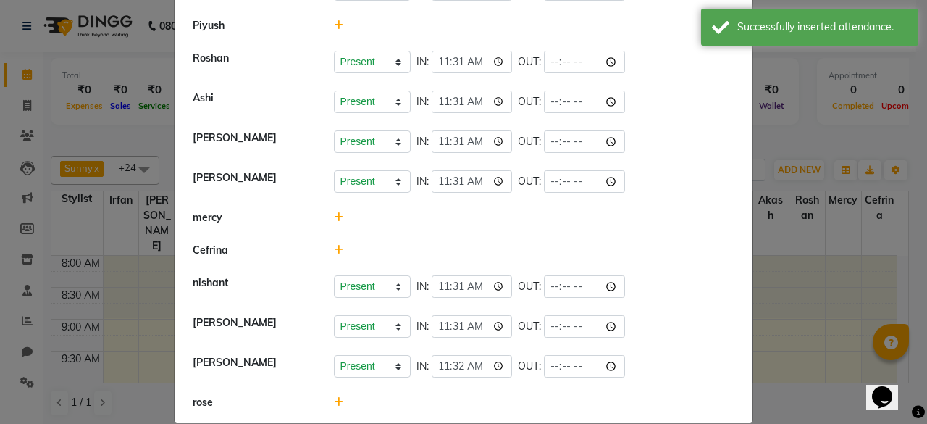
click at [334, 397] on icon at bounding box center [338, 402] width 9 height 10
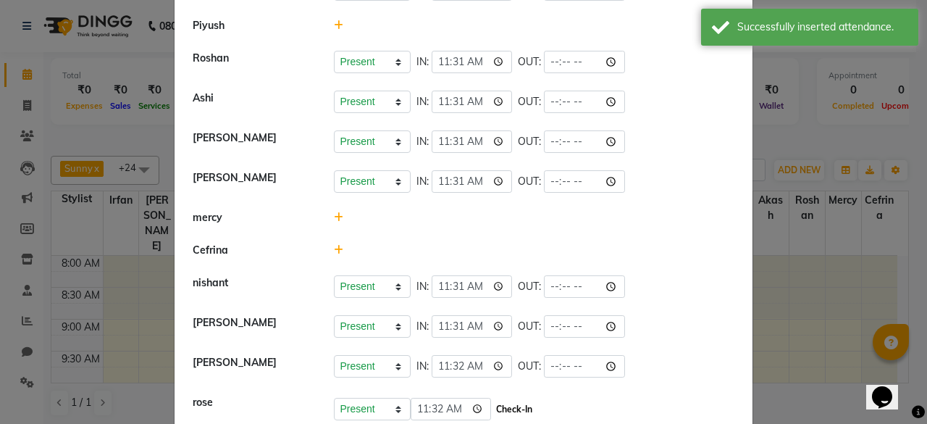
click at [511, 403] on button "Check-In" at bounding box center [514, 409] width 43 height 20
select select "W"
click at [334, 245] on icon at bounding box center [338, 250] width 9 height 10
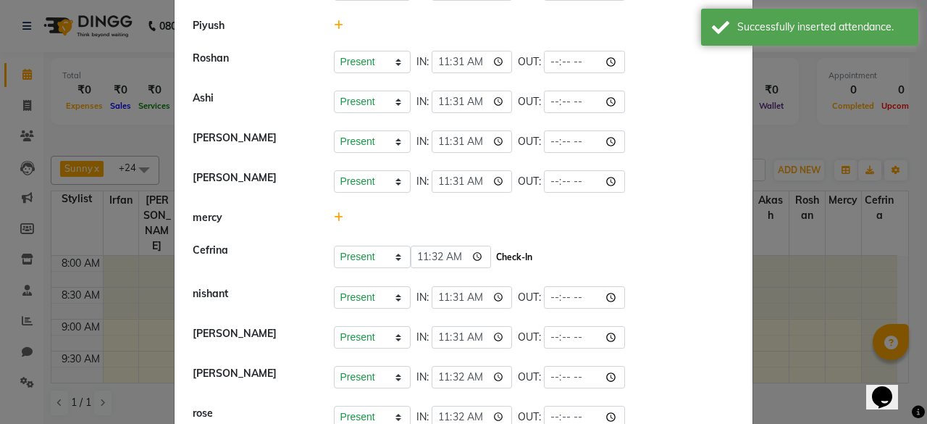
click at [501, 251] on button "Check-In" at bounding box center [514, 257] width 43 height 20
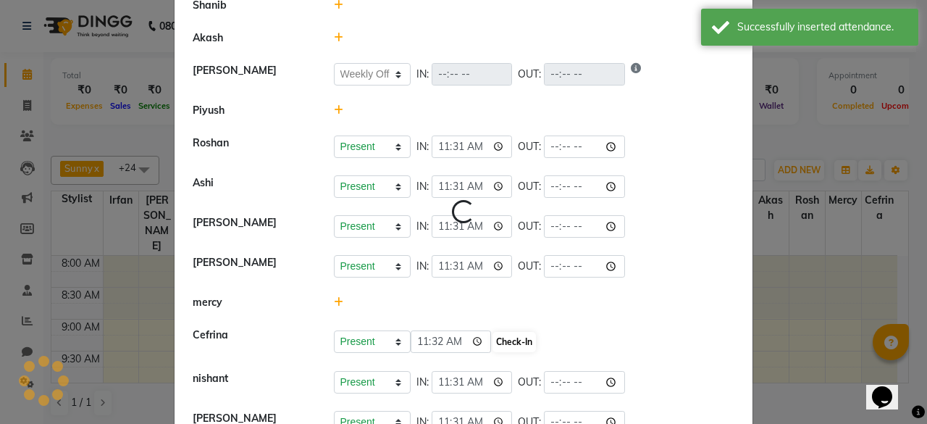
select select "W"
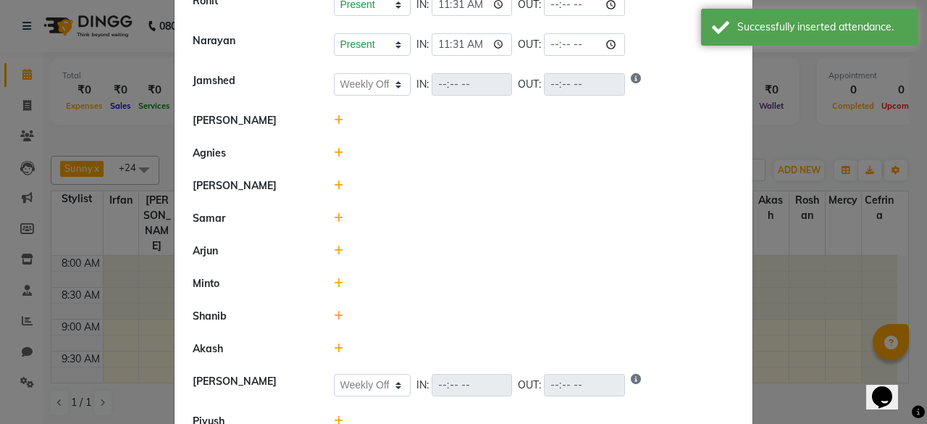
scroll to position [530, 0]
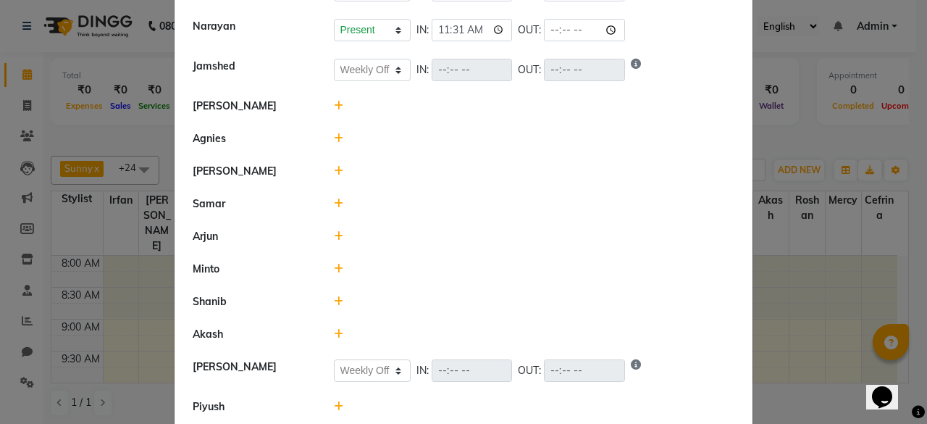
click at [334, 137] on icon at bounding box center [338, 138] width 9 height 10
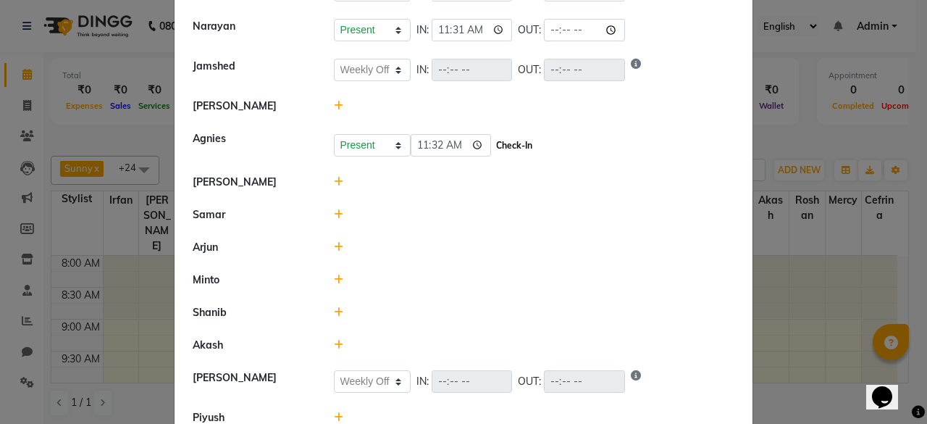
click at [501, 140] on button "Check-In" at bounding box center [514, 145] width 43 height 20
select select "W"
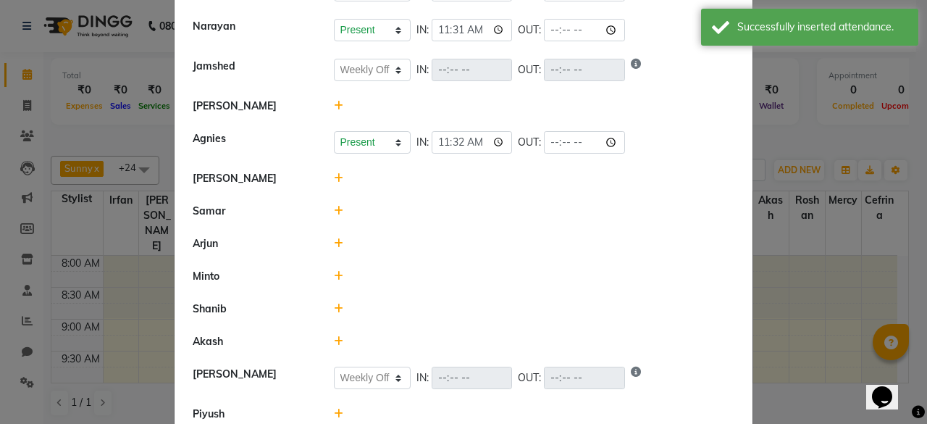
click at [335, 172] on span at bounding box center [338, 178] width 9 height 13
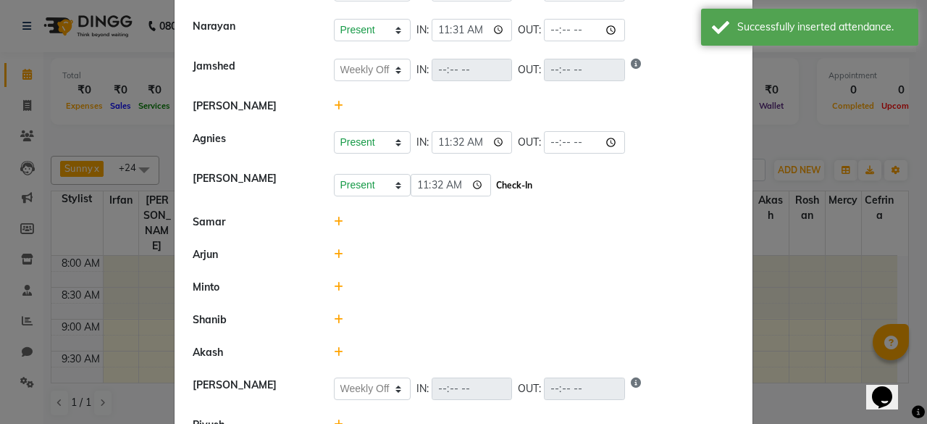
click at [493, 185] on button "Check-In" at bounding box center [514, 185] width 43 height 20
select select "W"
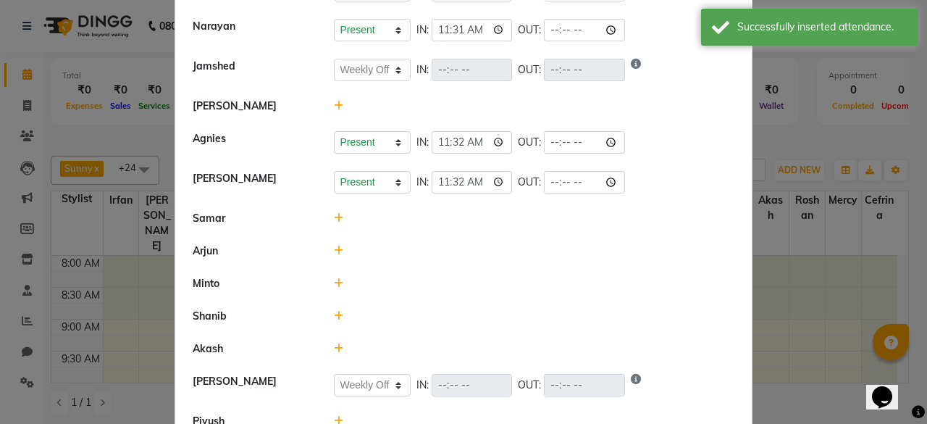
click at [338, 211] on div at bounding box center [534, 218] width 423 height 15
click at [324, 212] on div at bounding box center [534, 218] width 423 height 15
click at [334, 213] on icon at bounding box center [338, 218] width 9 height 10
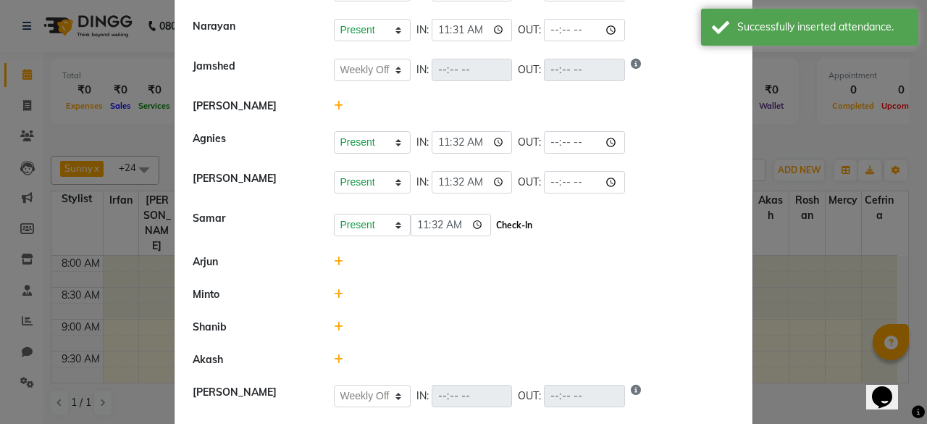
click at [503, 217] on button "Check-In" at bounding box center [514, 225] width 43 height 20
select select "W"
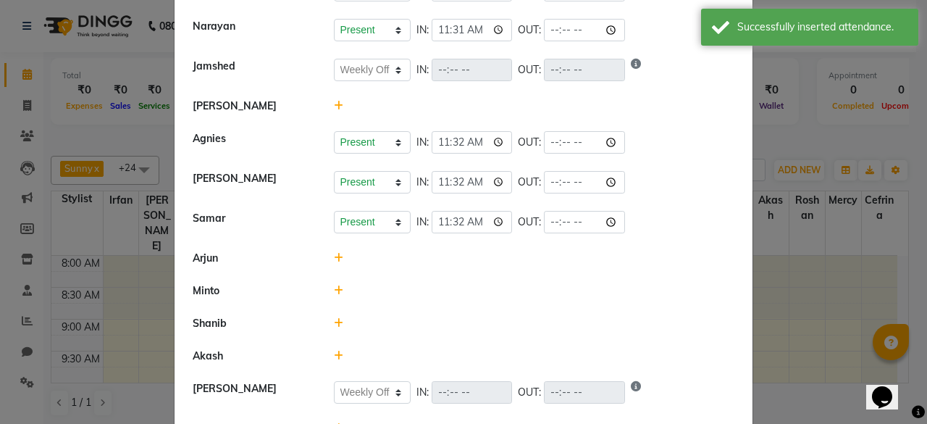
click at [334, 253] on icon at bounding box center [338, 258] width 9 height 10
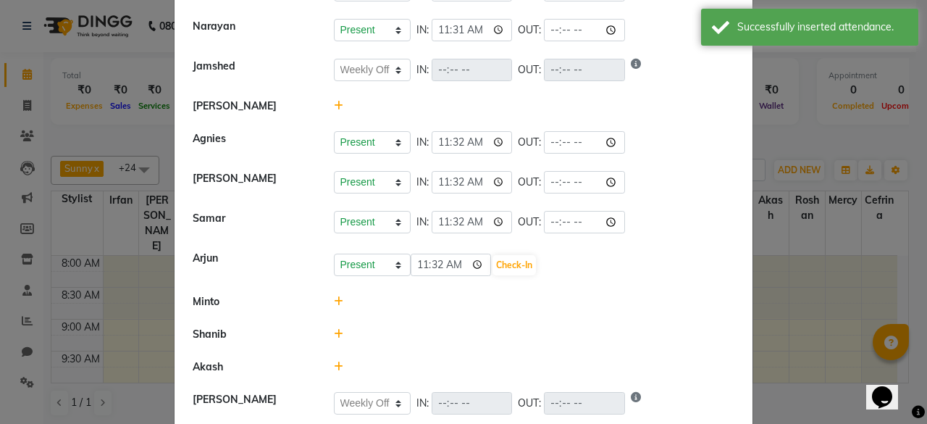
click at [334, 254] on select "Present Absent Late Half Day Weekly Off" at bounding box center [372, 265] width 77 height 22
click at [520, 266] on div "Present Absent Late Half Day Weekly Off 11:32 Check-In" at bounding box center [534, 265] width 401 height 23
click at [520, 266] on button "Check-In" at bounding box center [514, 265] width 43 height 20
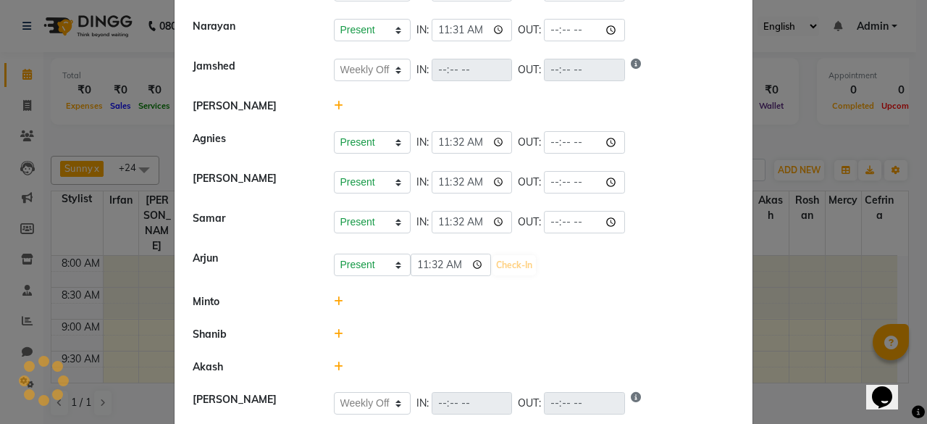
select select "W"
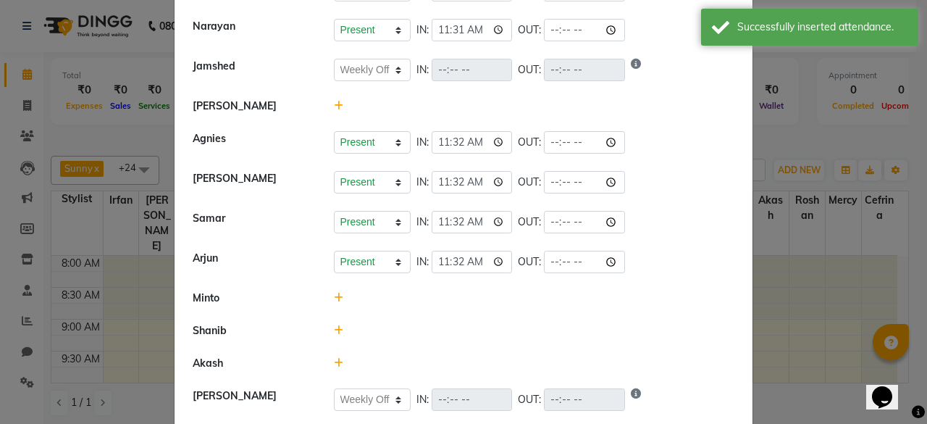
click at [334, 293] on icon at bounding box center [338, 298] width 9 height 10
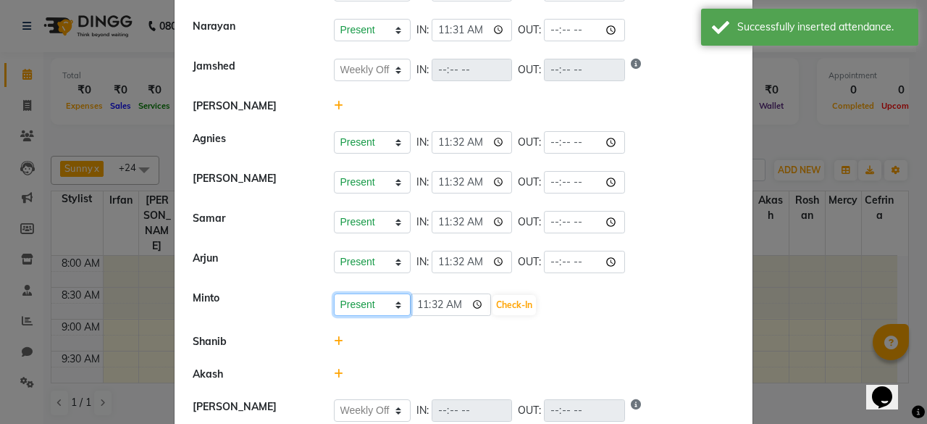
click at [336, 302] on select "Present Absent Late Half Day Weekly Off" at bounding box center [372, 304] width 77 height 22
select select "W"
click at [334, 293] on select "Present Absent Late Half Day Weekly Off" at bounding box center [372, 304] width 77 height 22
click at [425, 309] on button "Save" at bounding box center [426, 305] width 28 height 20
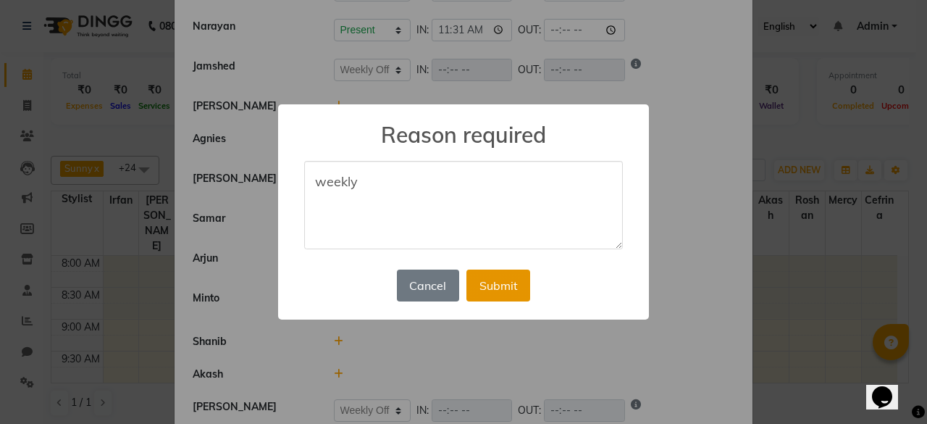
type textarea "weekly"
click at [503, 273] on button "Submit" at bounding box center [499, 286] width 64 height 32
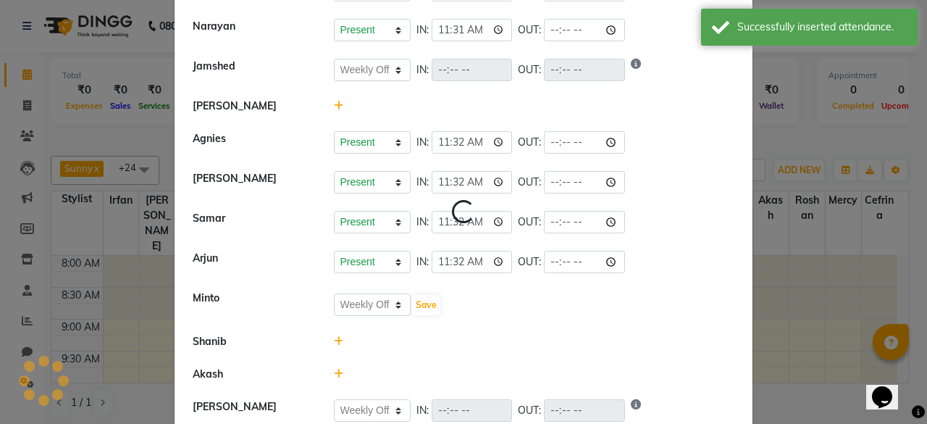
select select "W"
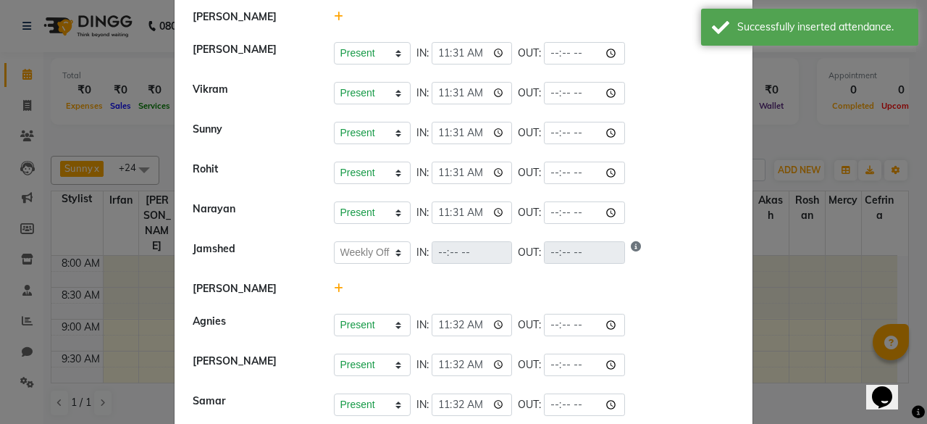
scroll to position [354, 0]
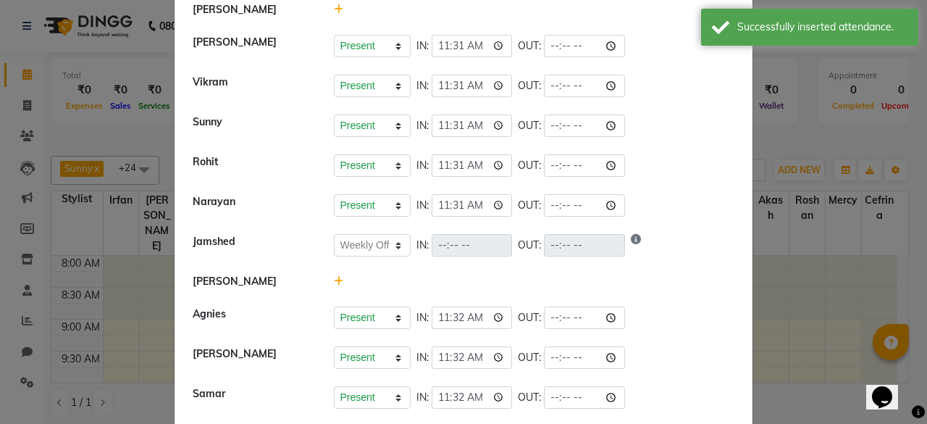
click at [334, 280] on icon at bounding box center [338, 281] width 9 height 10
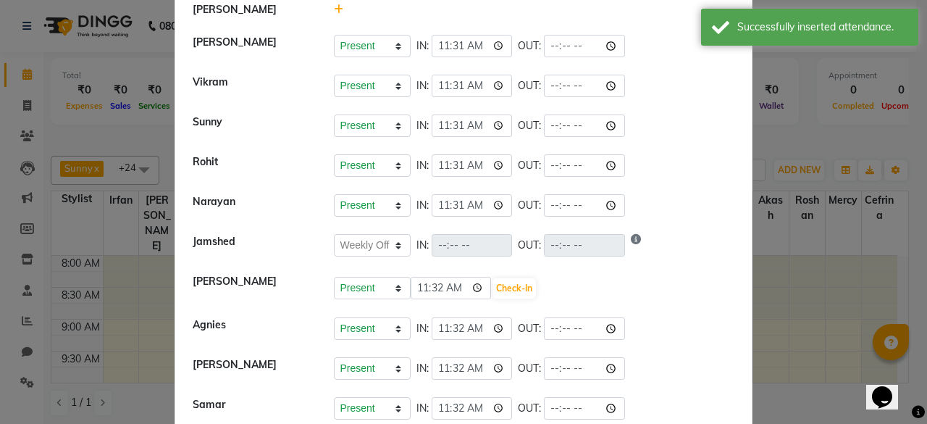
click at [334, 280] on select "Present Absent Late Half Day Weekly Off" at bounding box center [372, 288] width 77 height 22
select select "A"
click at [334, 277] on select "Present Absent Late Half Day Weekly Off" at bounding box center [372, 288] width 77 height 22
click at [421, 279] on button "Save" at bounding box center [426, 288] width 28 height 20
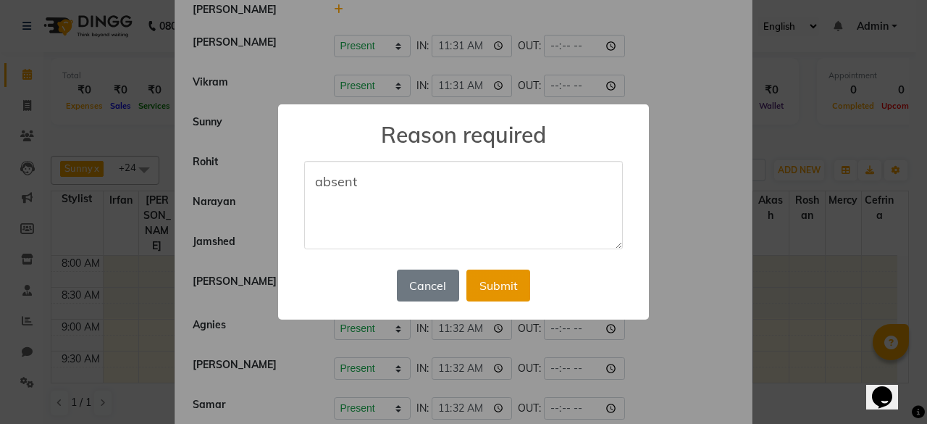
type textarea "absent"
click at [507, 279] on button "Submit" at bounding box center [499, 286] width 64 height 32
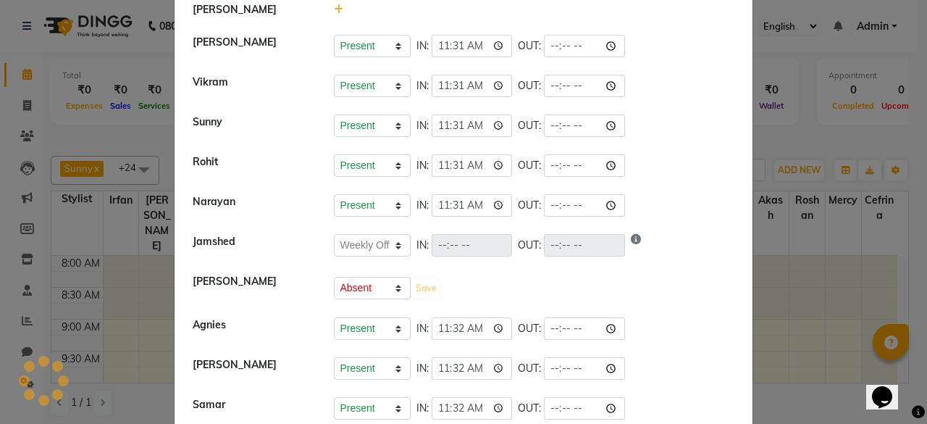
select select "W"
select select "A"
select select "W"
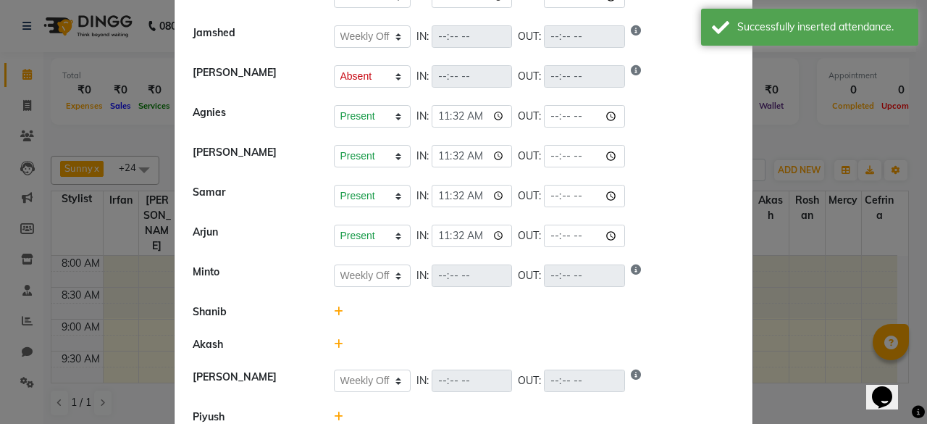
scroll to position [568, 0]
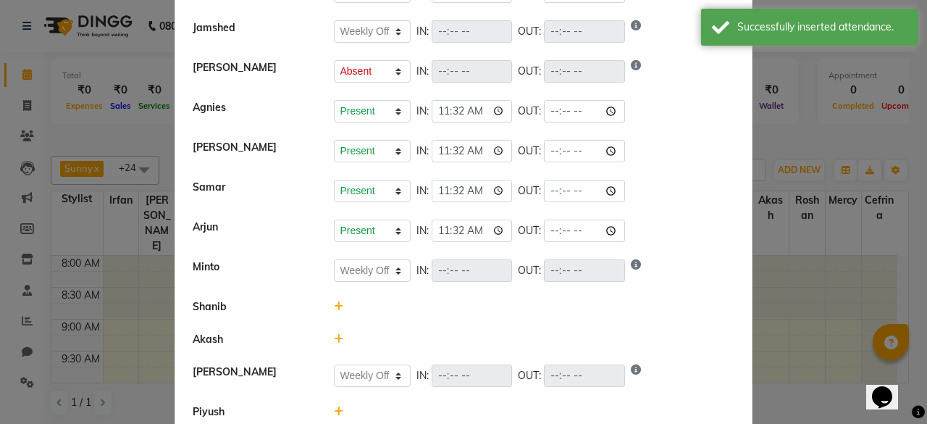
click at [334, 334] on icon at bounding box center [338, 339] width 9 height 10
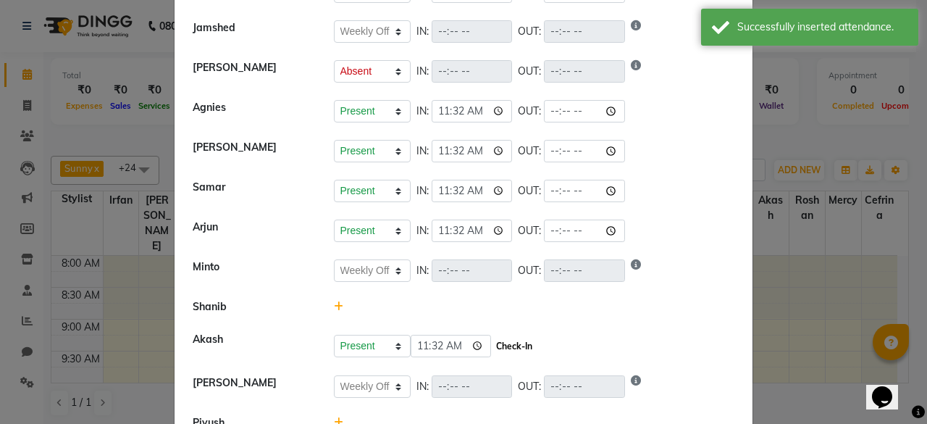
click at [526, 345] on button "Check-In" at bounding box center [514, 346] width 43 height 20
select select "W"
select select "A"
select select "W"
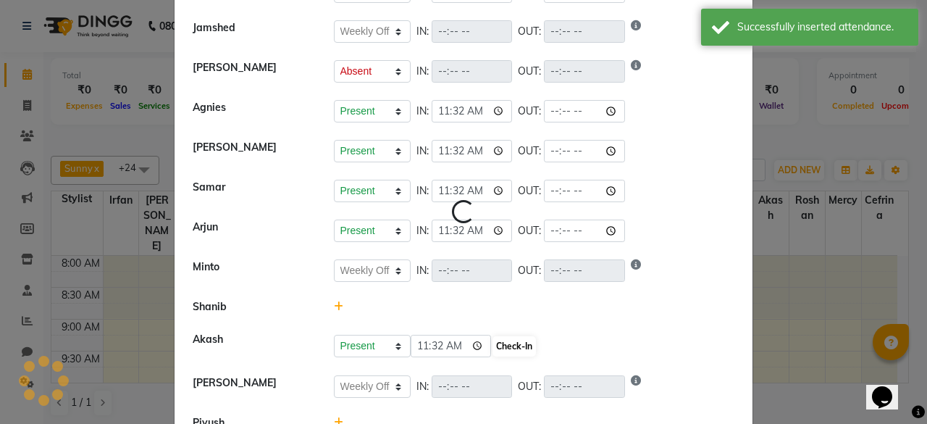
select select "W"
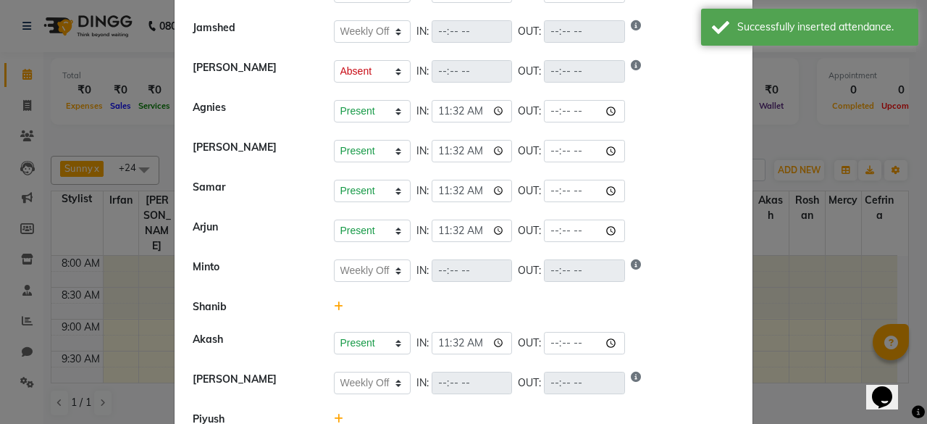
click at [335, 301] on icon at bounding box center [338, 306] width 9 height 10
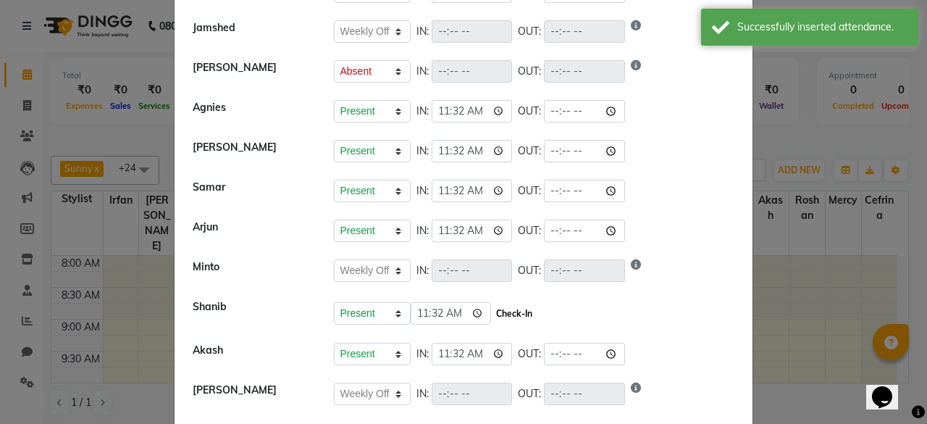
click at [501, 304] on button "Check-In" at bounding box center [514, 314] width 43 height 20
select select "W"
select select "A"
select select "W"
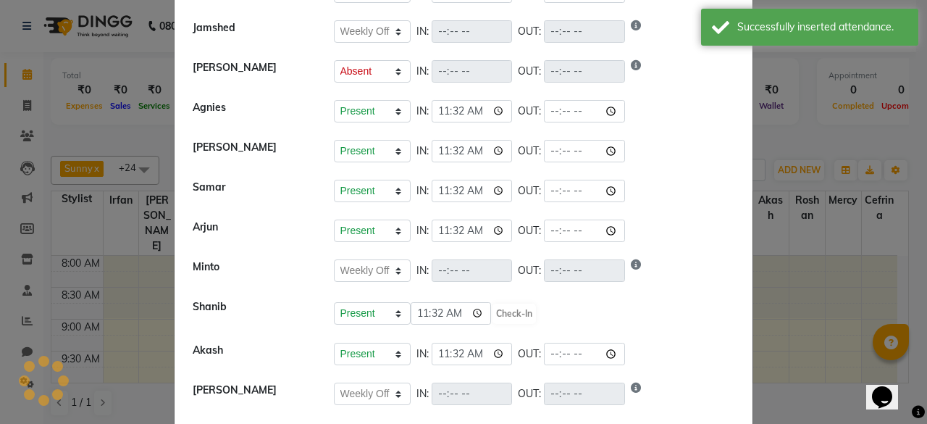
select select "W"
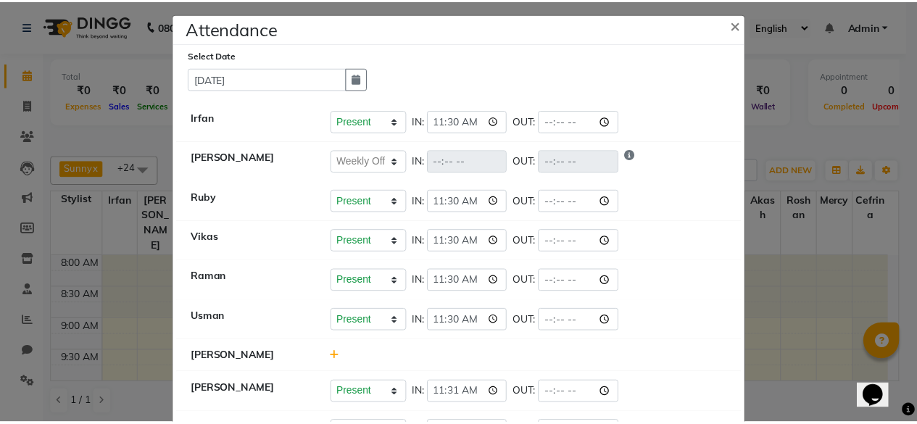
scroll to position [7, 0]
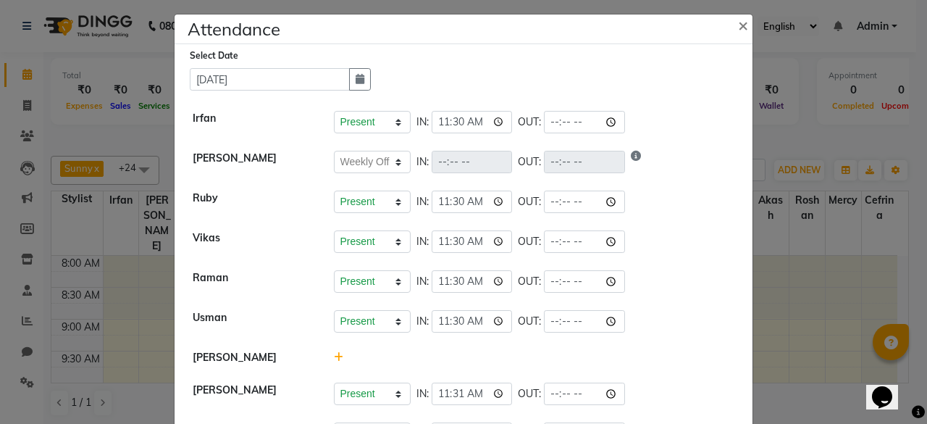
click at [851, 218] on ngb-modal-window "Attendance × Select Date [DATE] [PERSON_NAME] Present Absent Late Half Day Week…" at bounding box center [463, 212] width 927 height 424
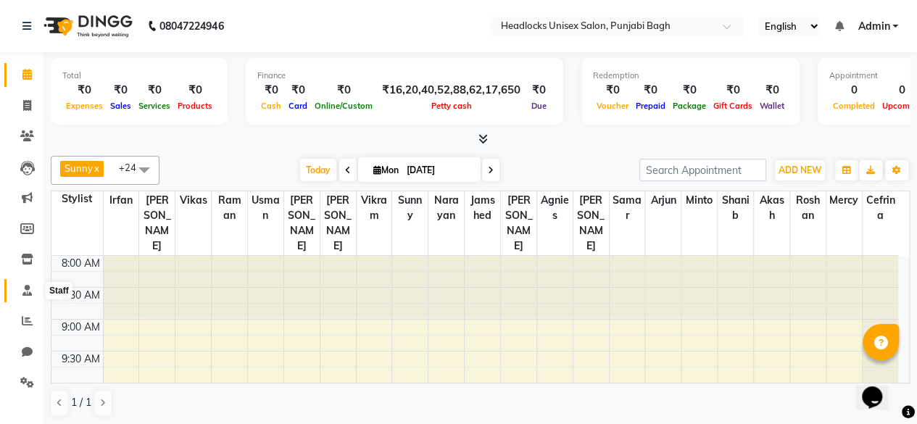
click at [20, 296] on span at bounding box center [26, 291] width 25 height 17
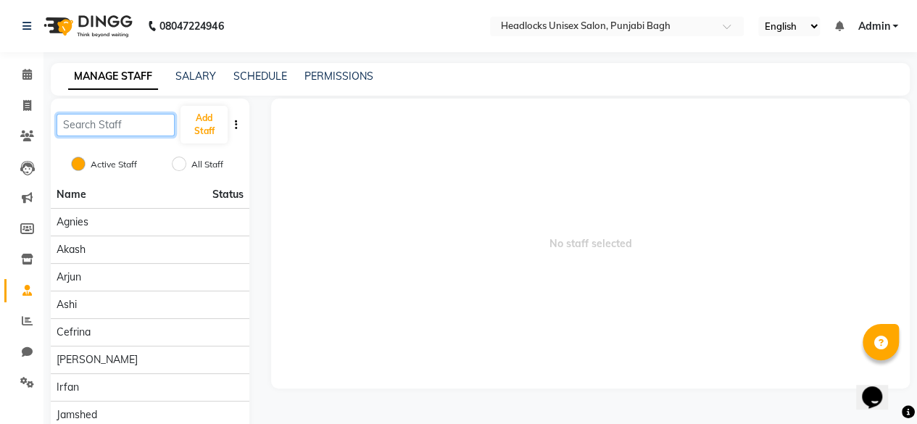
click at [146, 133] on input "text" at bounding box center [116, 125] width 118 height 22
drag, startPoint x: 146, startPoint y: 133, endPoint x: 141, endPoint y: 144, distance: 13.0
click at [144, 143] on div "Add Staff" at bounding box center [150, 125] width 199 height 52
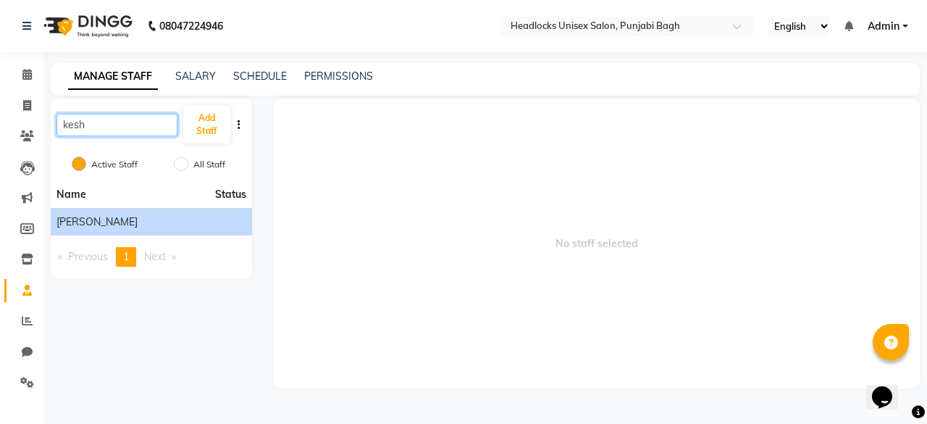
type input "kesh"
click at [74, 220] on span "[PERSON_NAME]" at bounding box center [97, 221] width 81 height 15
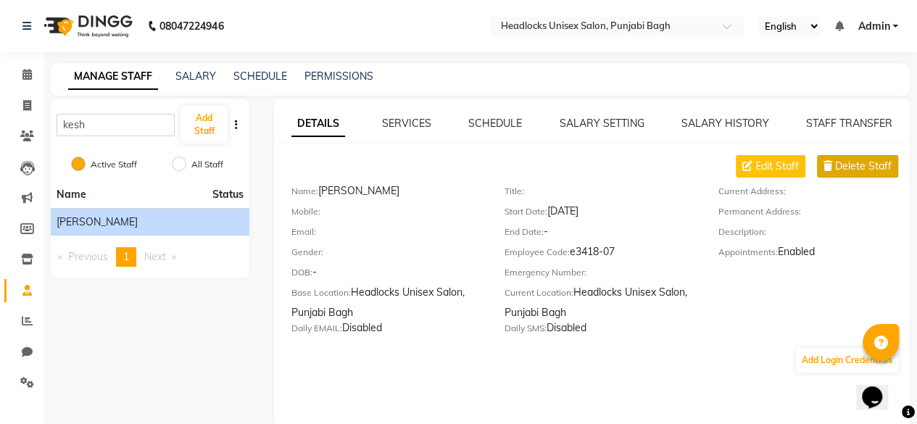
click at [864, 174] on button "Delete Staff" at bounding box center [857, 166] width 81 height 22
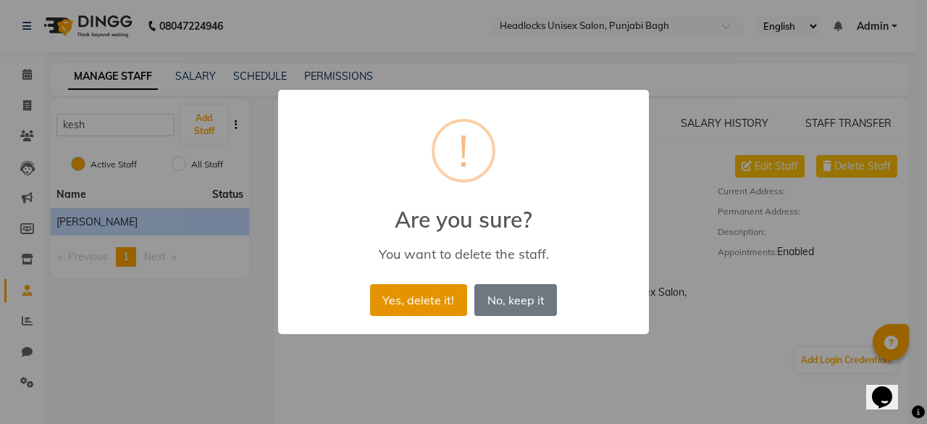
click at [438, 293] on button "Yes, delete it!" at bounding box center [418, 300] width 97 height 32
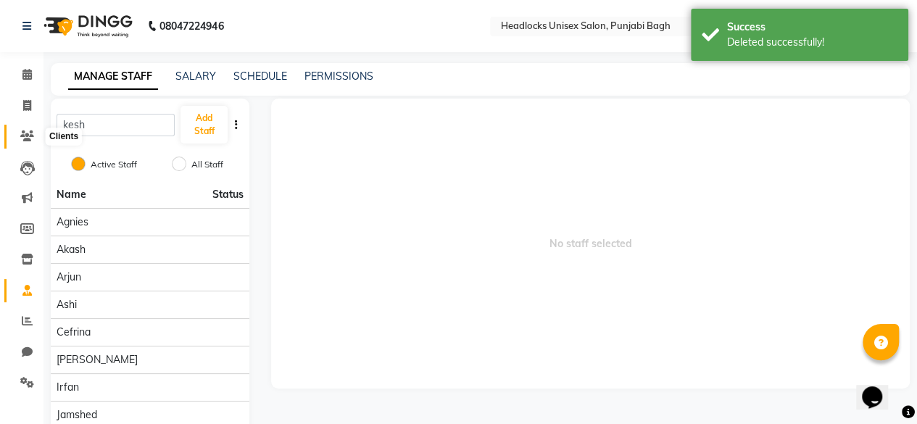
click at [33, 128] on span at bounding box center [26, 136] width 25 height 17
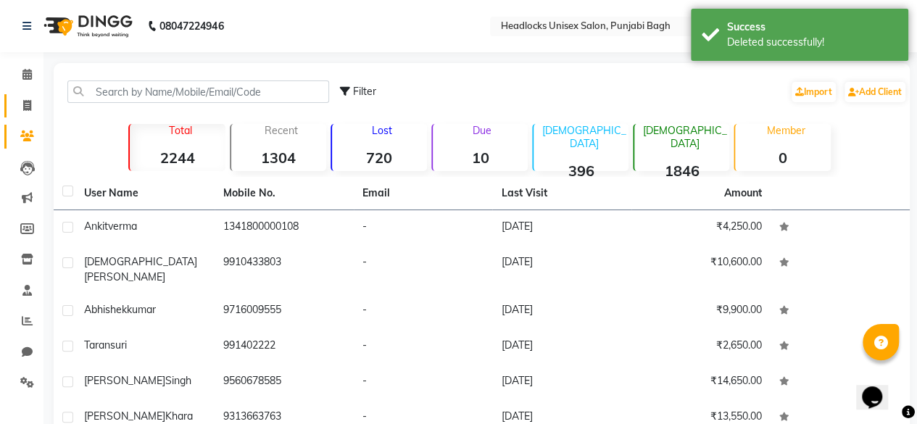
click at [30, 117] on link "Invoice" at bounding box center [21, 106] width 35 height 24
select select "service"
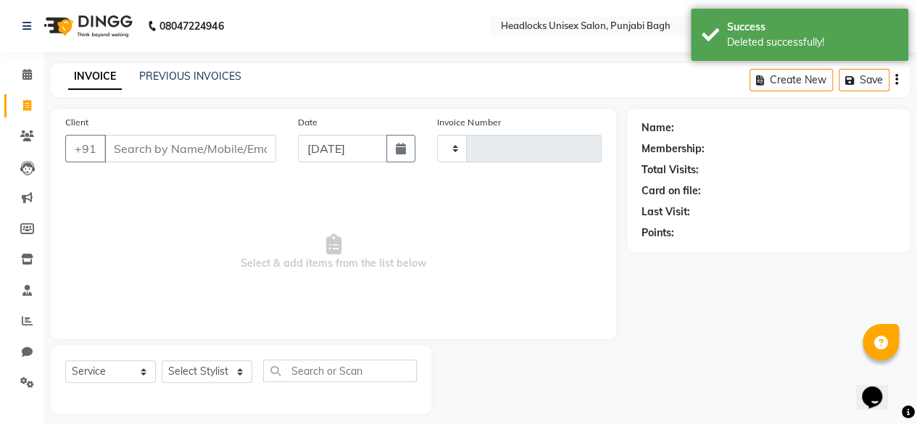
type input "5602"
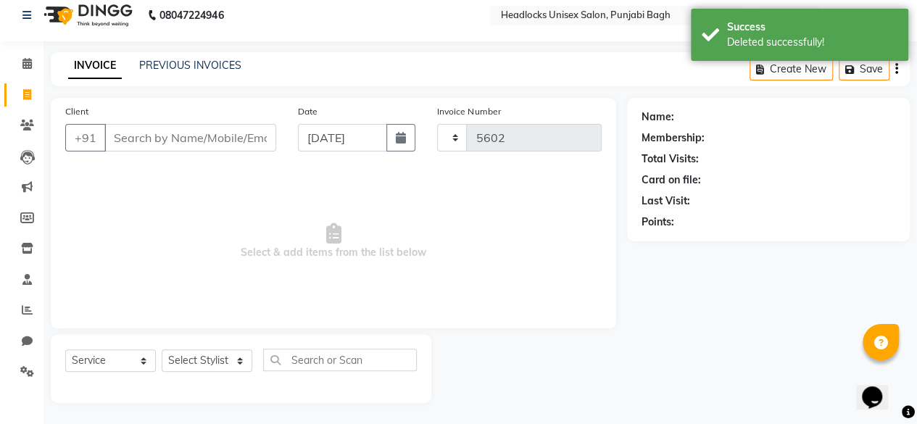
select select "7719"
